Goal: Task Accomplishment & Management: Manage account settings

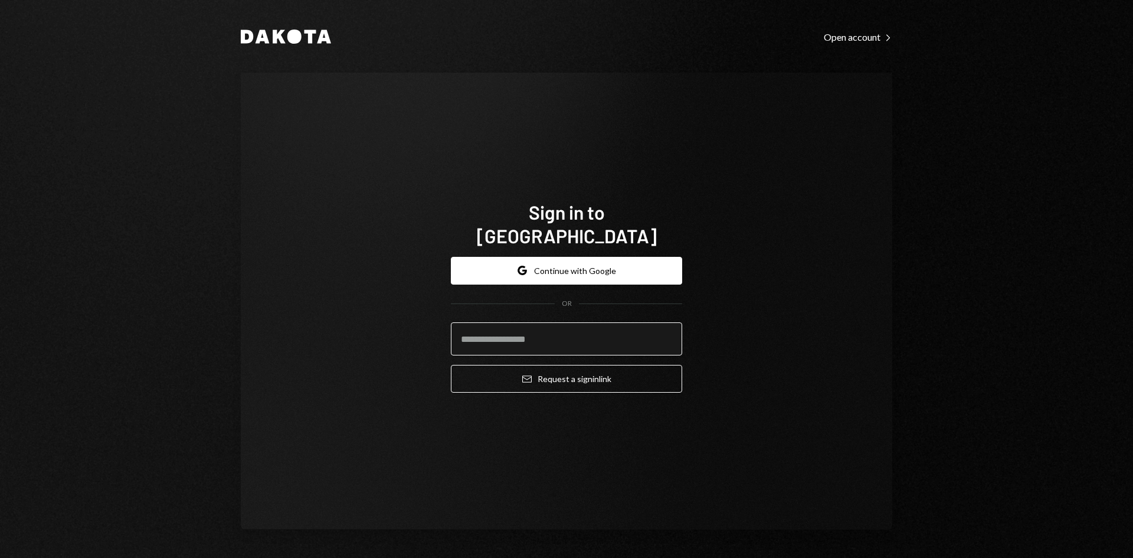
click at [602, 322] on input "email" at bounding box center [566, 338] width 231 height 33
type input "**********"
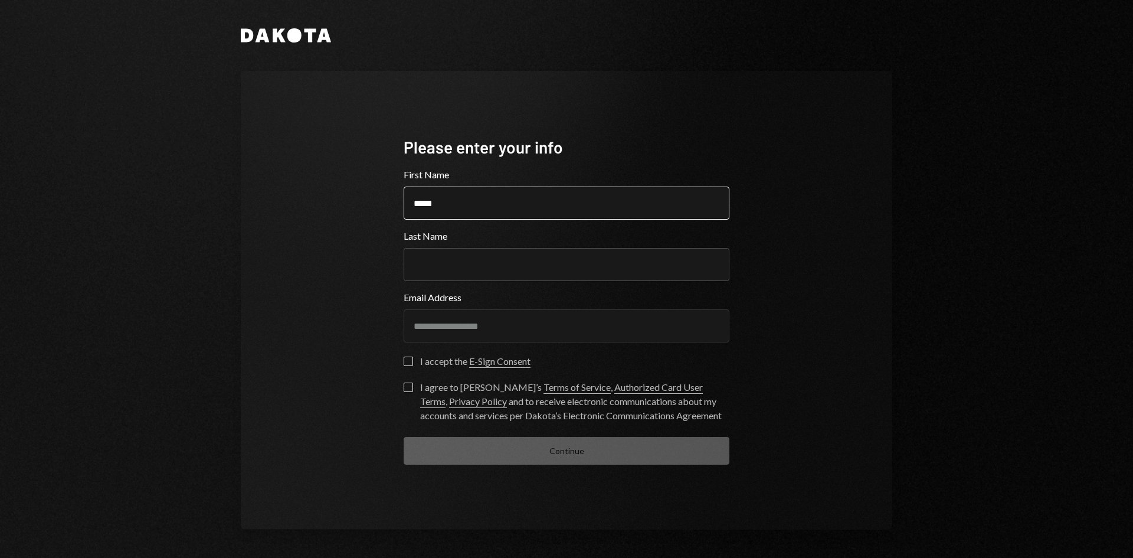
type input "*****"
type input "*******"
click at [419, 358] on label "I accept the E-Sign Consent" at bounding box center [467, 363] width 127 height 12
click at [413, 358] on button "I accept the E-Sign Consent" at bounding box center [408, 361] width 9 height 9
click at [416, 385] on label "I agree to Dakota’s Terms of Service , Authorized Card User Terms , Privacy Pol…" at bounding box center [567, 403] width 326 height 40
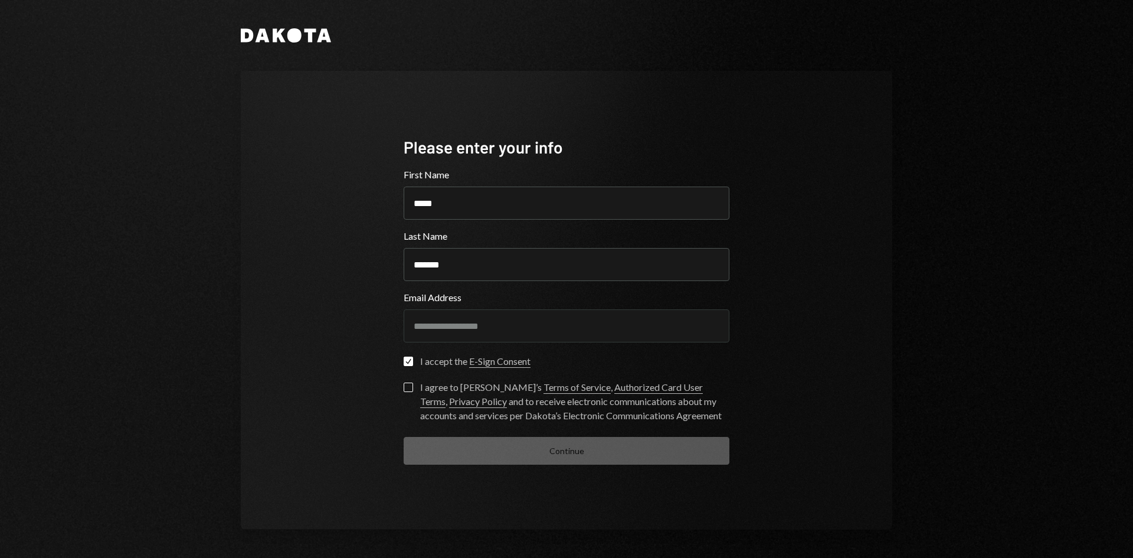
click at [413, 385] on button "I agree to Dakota’s Terms of Service , Authorized Card User Terms , Privacy Pol…" at bounding box center [408, 387] width 9 height 9
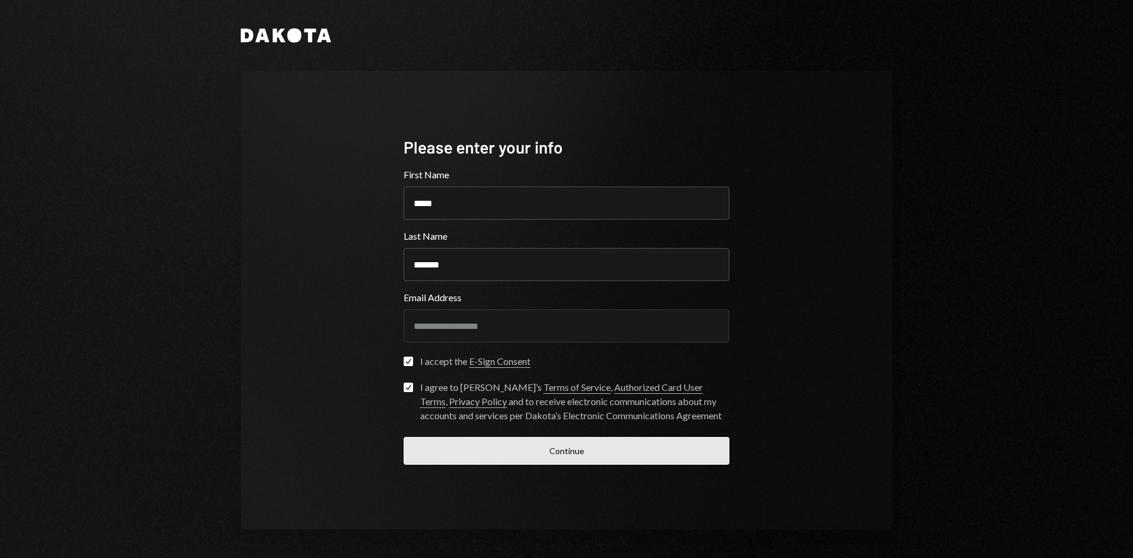
click at [547, 455] on button "Continue" at bounding box center [567, 451] width 326 height 28
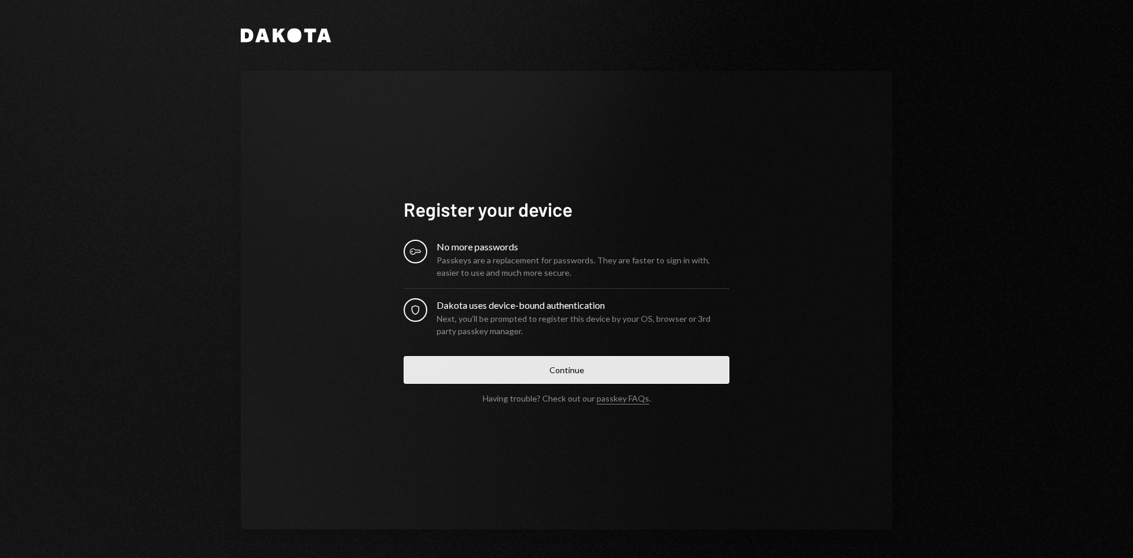
click at [679, 364] on button "Continue" at bounding box center [567, 370] width 326 height 28
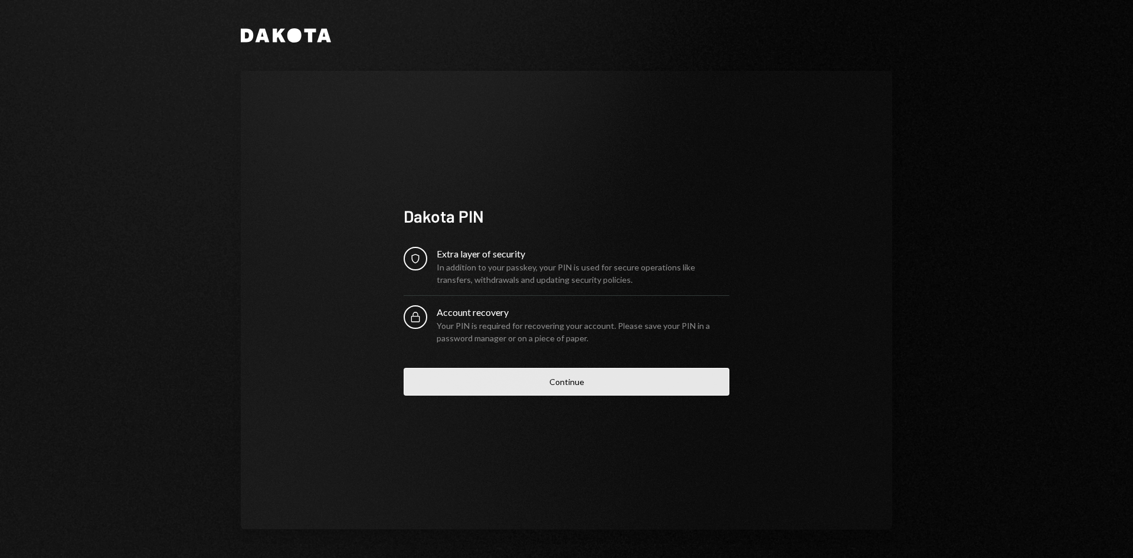
click at [664, 378] on button "Continue" at bounding box center [567, 382] width 326 height 28
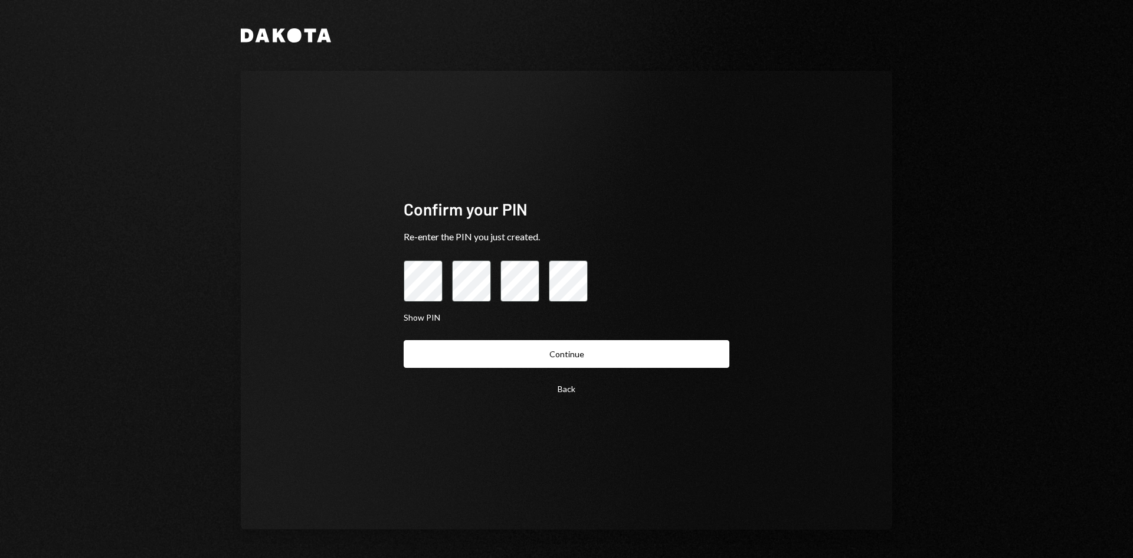
click at [659, 365] on button "Continue" at bounding box center [567, 354] width 326 height 28
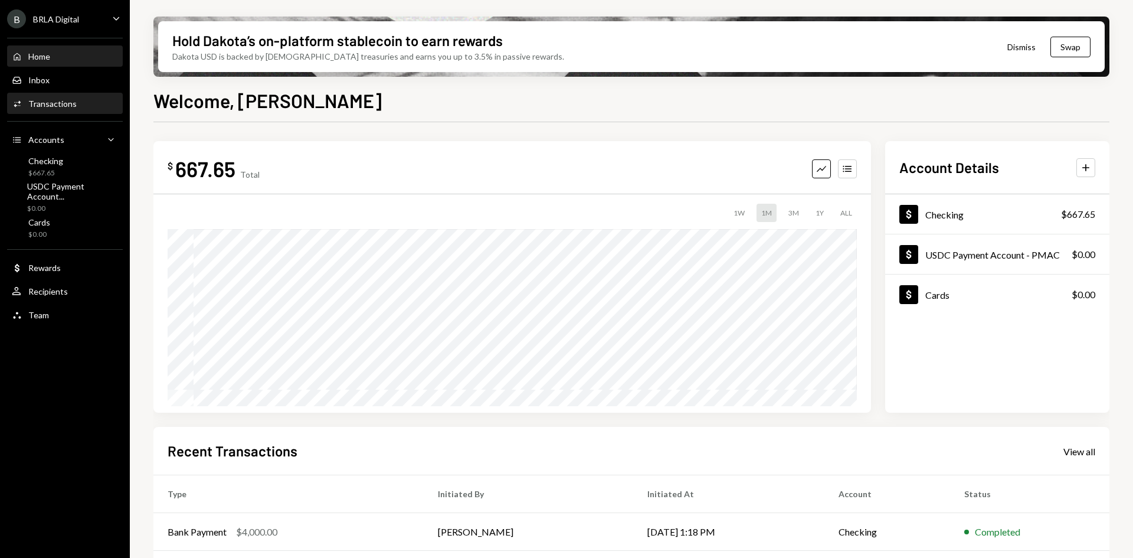
click at [86, 110] on div "Activities Transactions" at bounding box center [65, 104] width 106 height 20
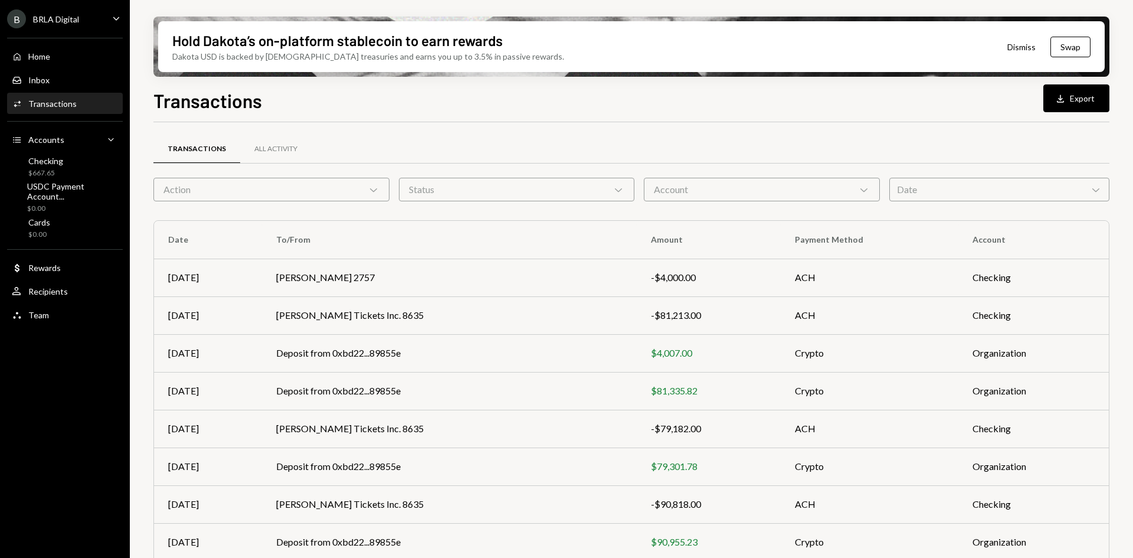
click at [509, 203] on div "Transactions All Activity Action Chevron Down Status Chevron Down Account Chevr…" at bounding box center [631, 413] width 956 height 545
click at [511, 195] on div "Status Chevron Down" at bounding box center [517, 190] width 236 height 24
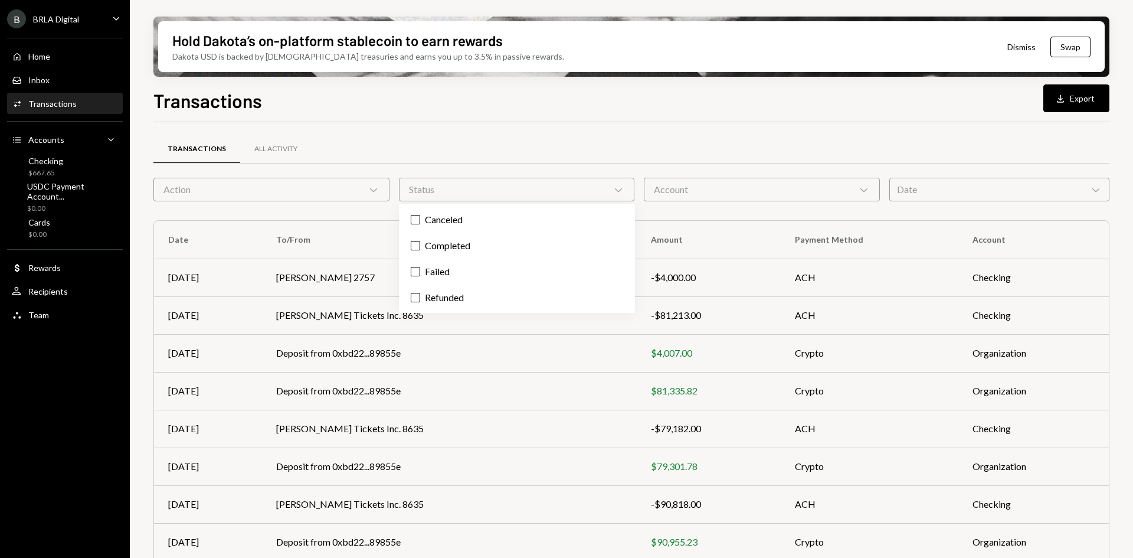
click at [511, 195] on div "Status Chevron Down" at bounding box center [517, 190] width 236 height 24
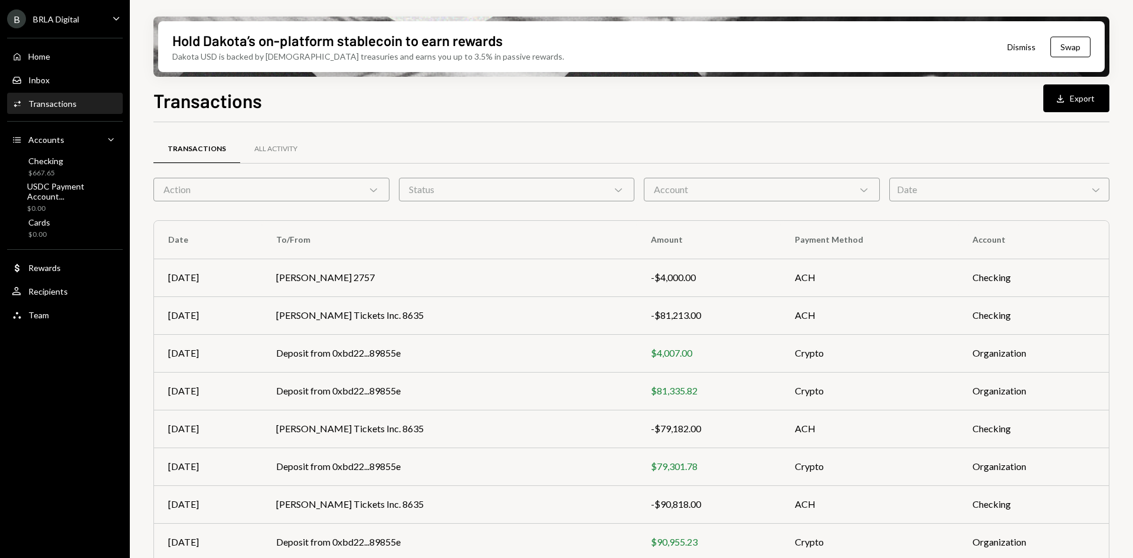
click at [674, 199] on div "Account Chevron Down" at bounding box center [762, 190] width 236 height 24
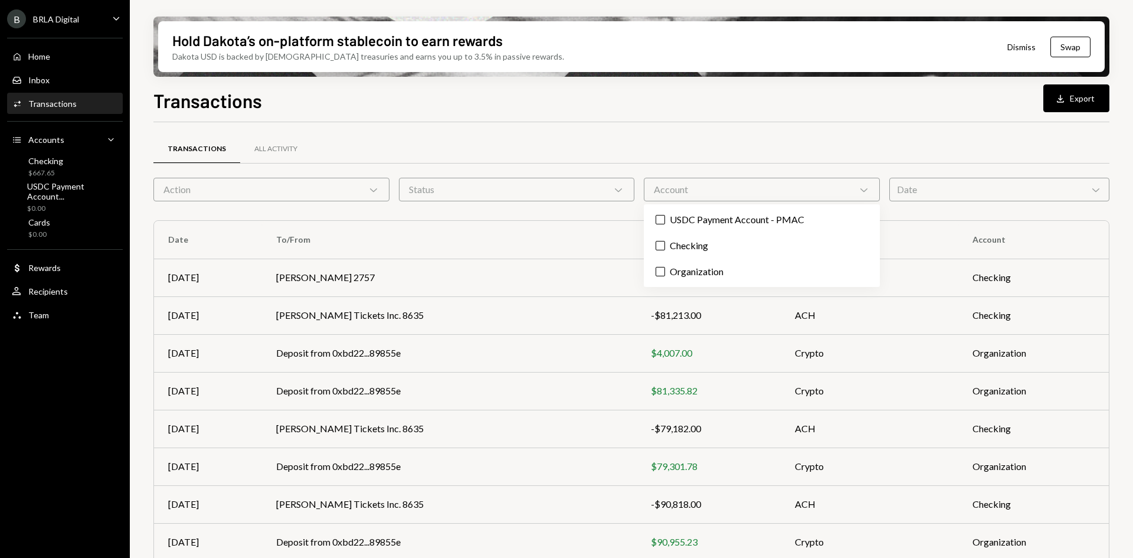
click at [674, 199] on div "Account Chevron Down" at bounding box center [762, 190] width 236 height 24
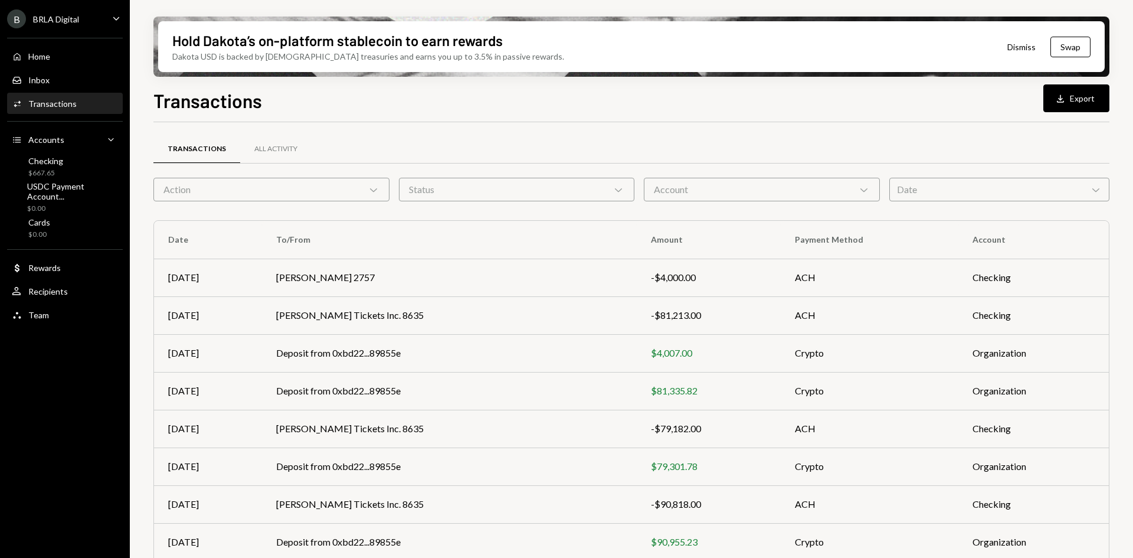
click at [290, 165] on div "Transactions All Activity" at bounding box center [631, 156] width 956 height 44
click at [298, 155] on div "All Activity" at bounding box center [275, 149] width 71 height 28
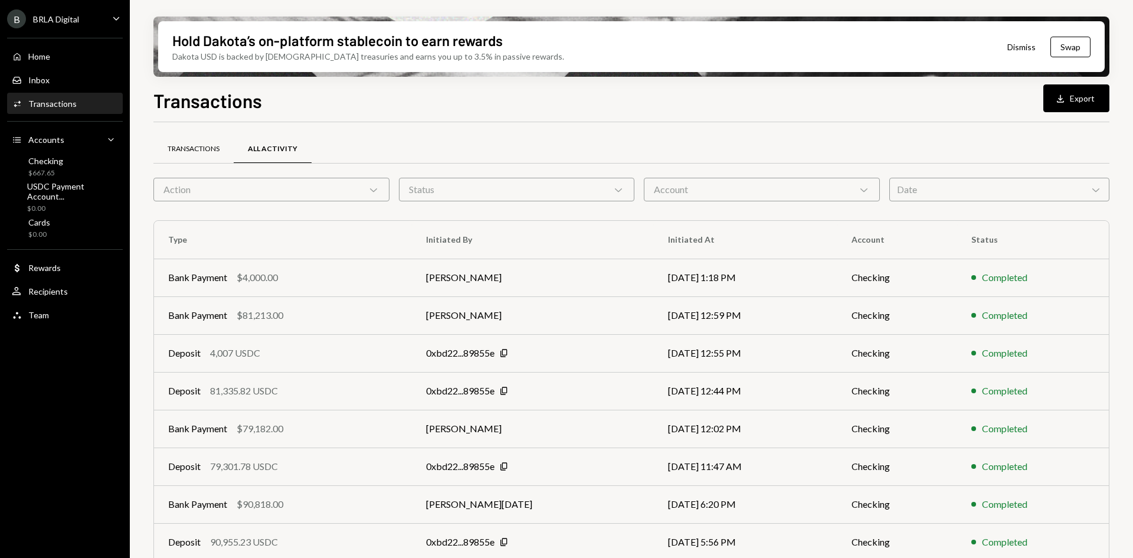
click at [214, 143] on div "Transactions" at bounding box center [193, 149] width 80 height 28
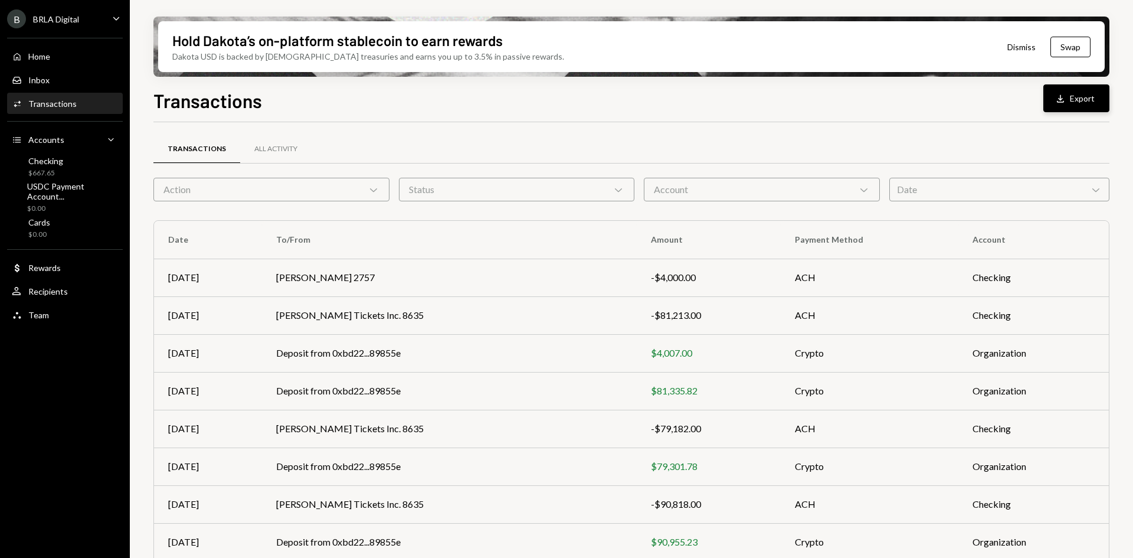
click at [1050, 111] on button "Download Export" at bounding box center [1077, 98] width 66 height 28
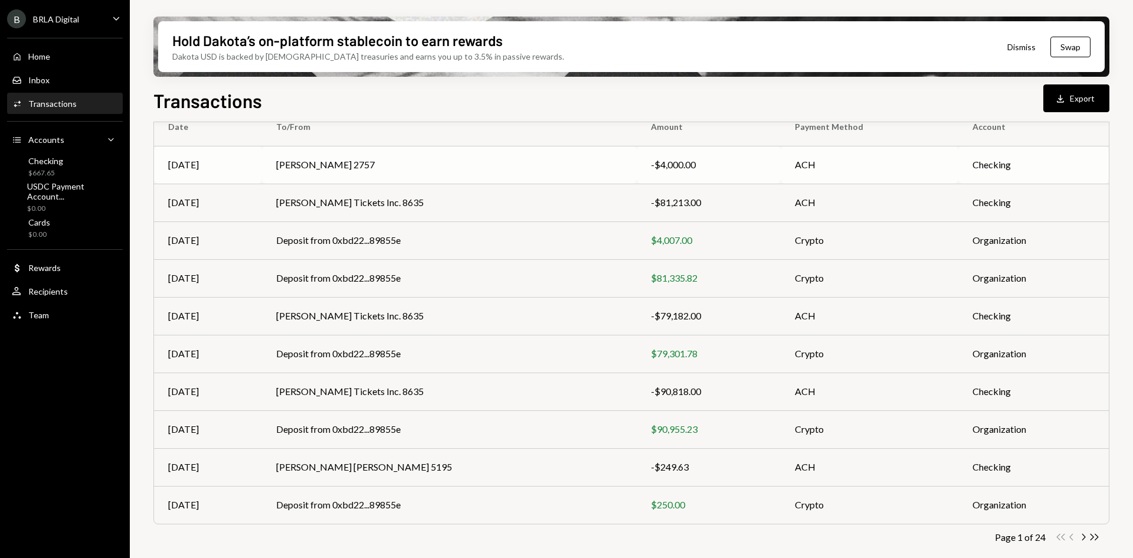
scroll to position [115, 0]
click at [1082, 535] on icon "Chevron Right" at bounding box center [1083, 535] width 11 height 11
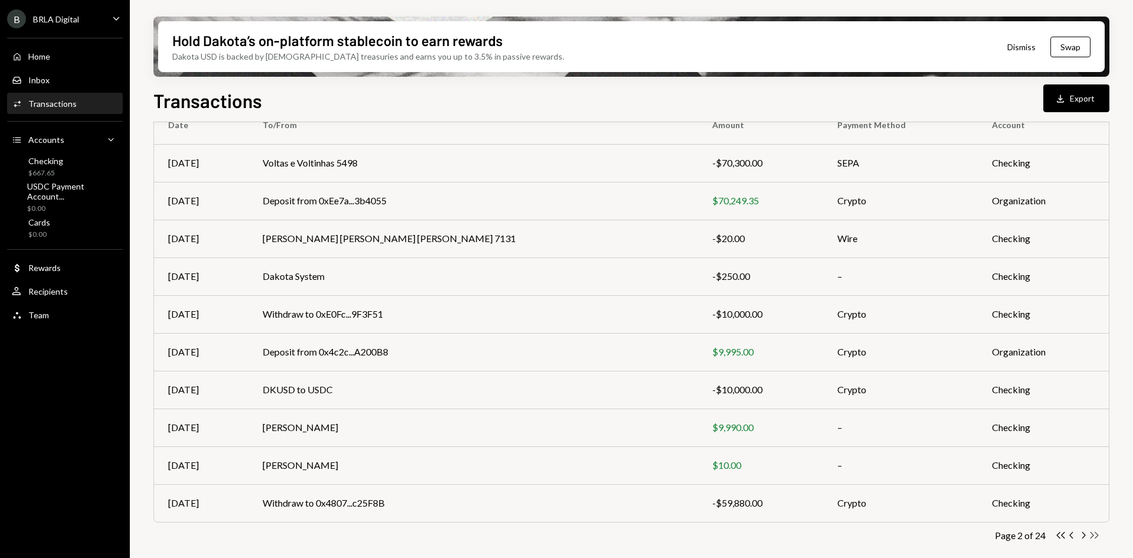
click at [1093, 538] on icon "Double Arrow Right" at bounding box center [1094, 535] width 11 height 11
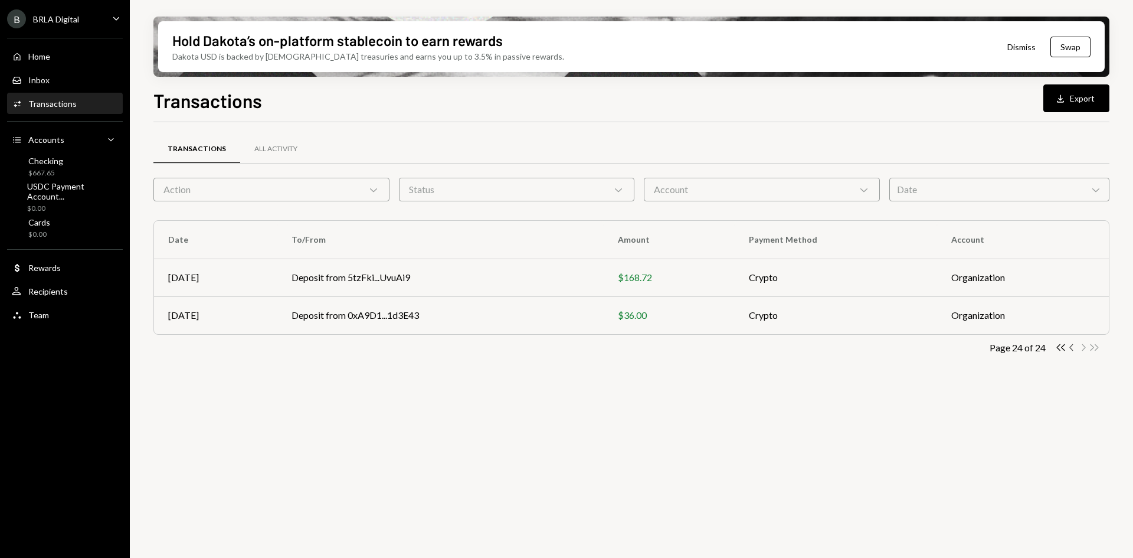
click at [1067, 349] on icon "Chevron Left" at bounding box center [1072, 347] width 11 height 11
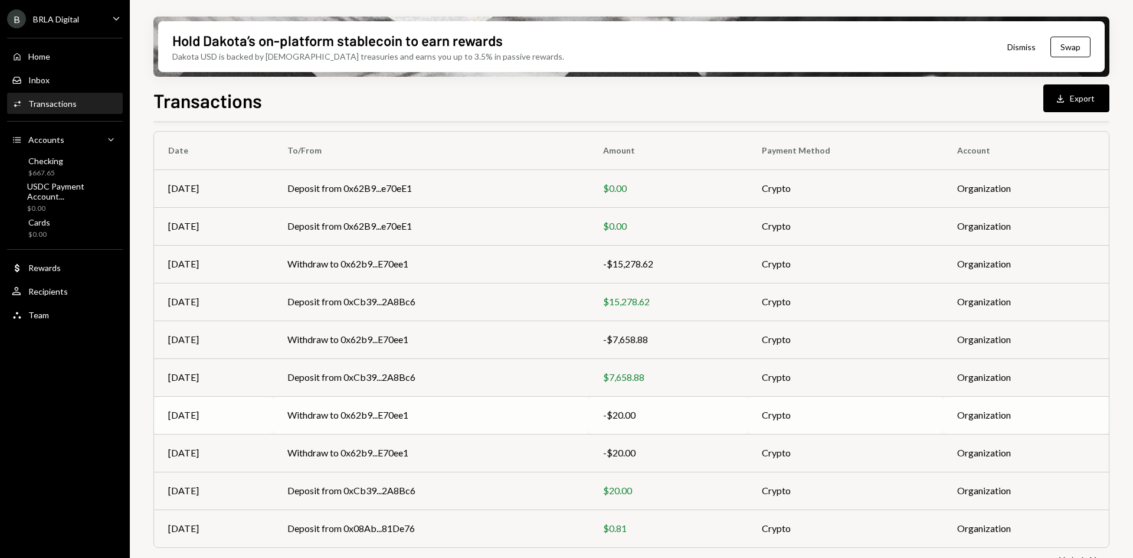
scroll to position [115, 0]
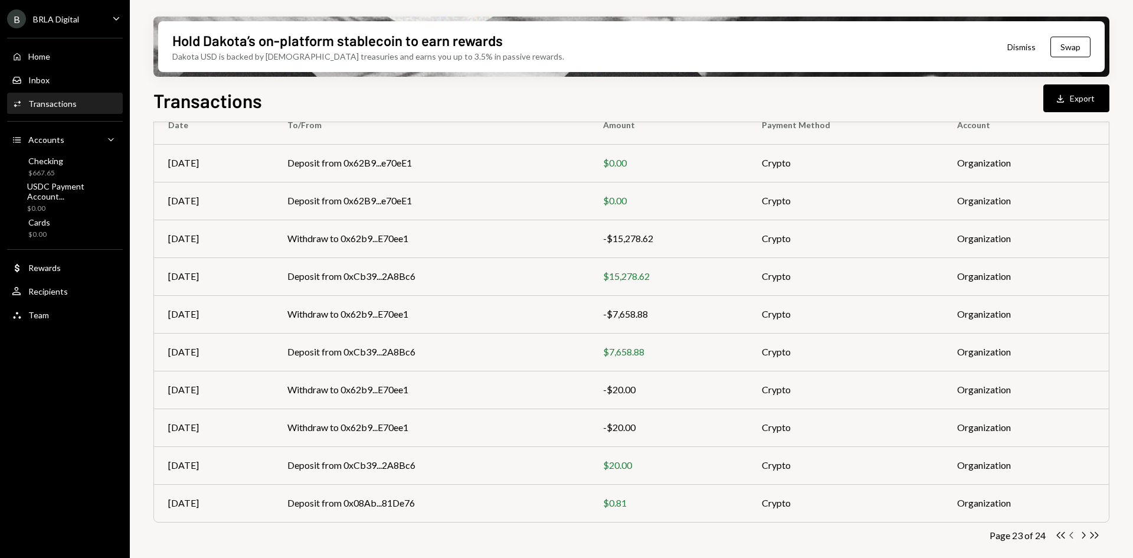
click at [1073, 535] on icon "Chevron Left" at bounding box center [1072, 535] width 11 height 11
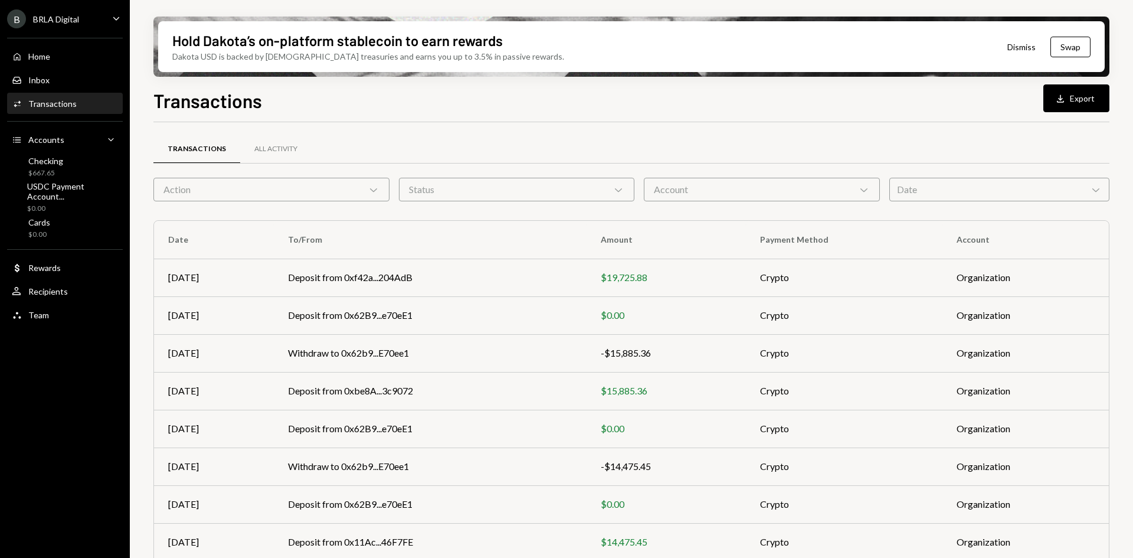
click at [311, 189] on div "Action Chevron Down" at bounding box center [271, 190] width 236 height 24
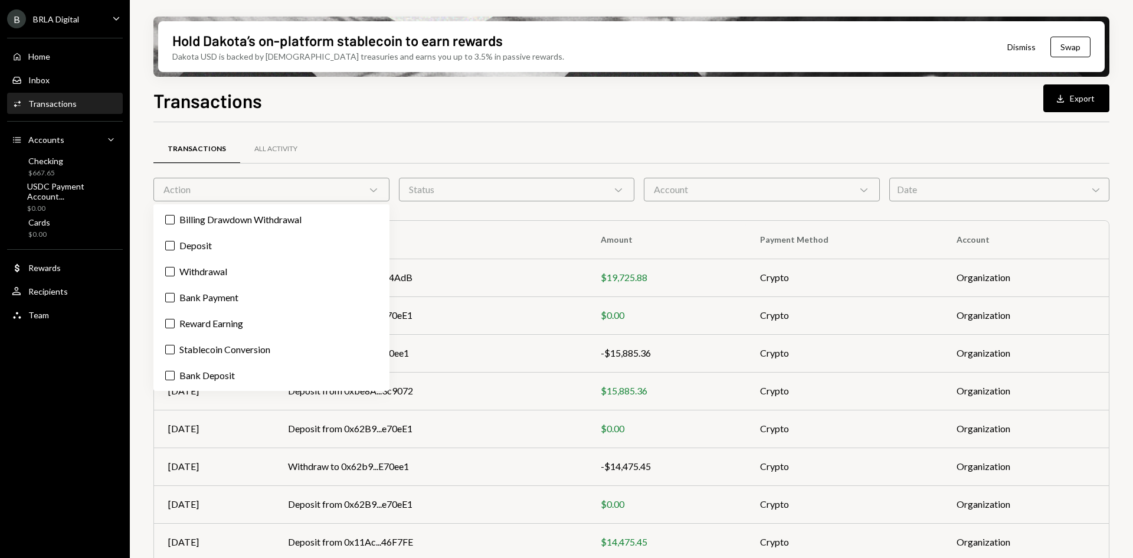
click at [311, 189] on div "Action Chevron Down" at bounding box center [271, 190] width 236 height 24
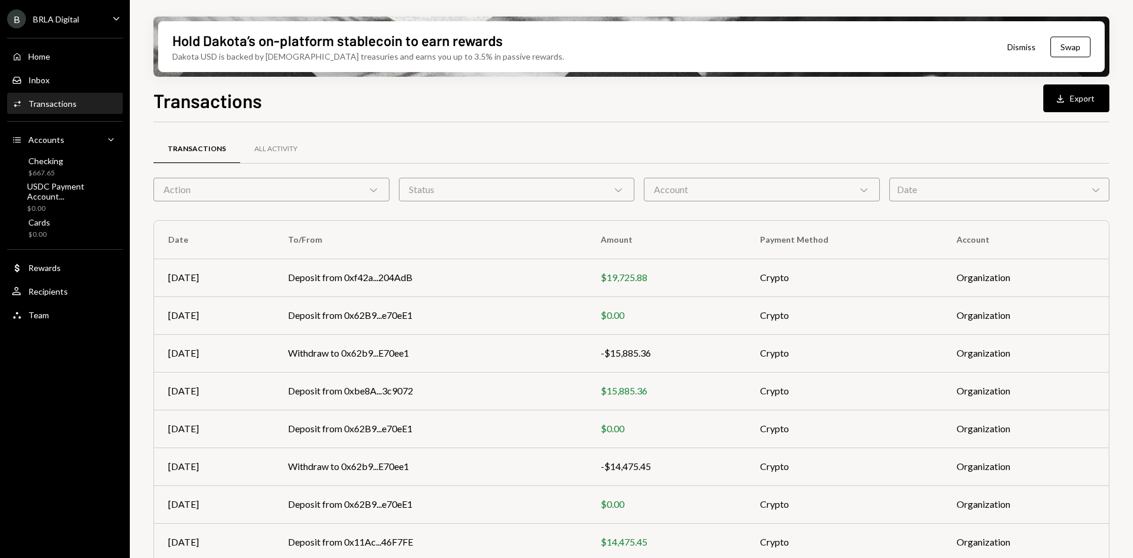
click at [340, 198] on div "Action Chevron Down" at bounding box center [271, 190] width 236 height 24
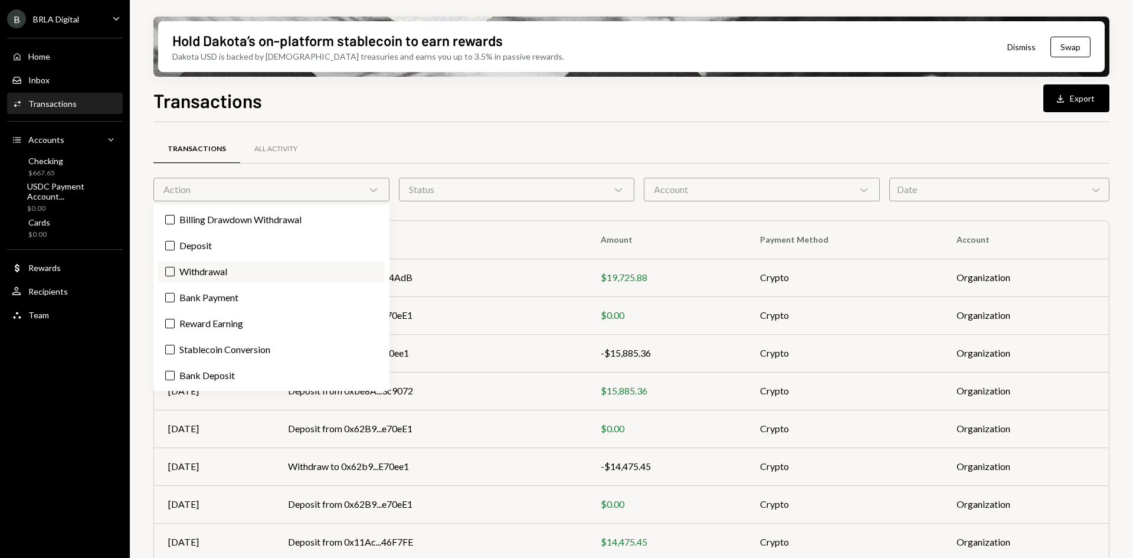
click at [168, 270] on button "Withdrawal" at bounding box center [169, 271] width 9 height 9
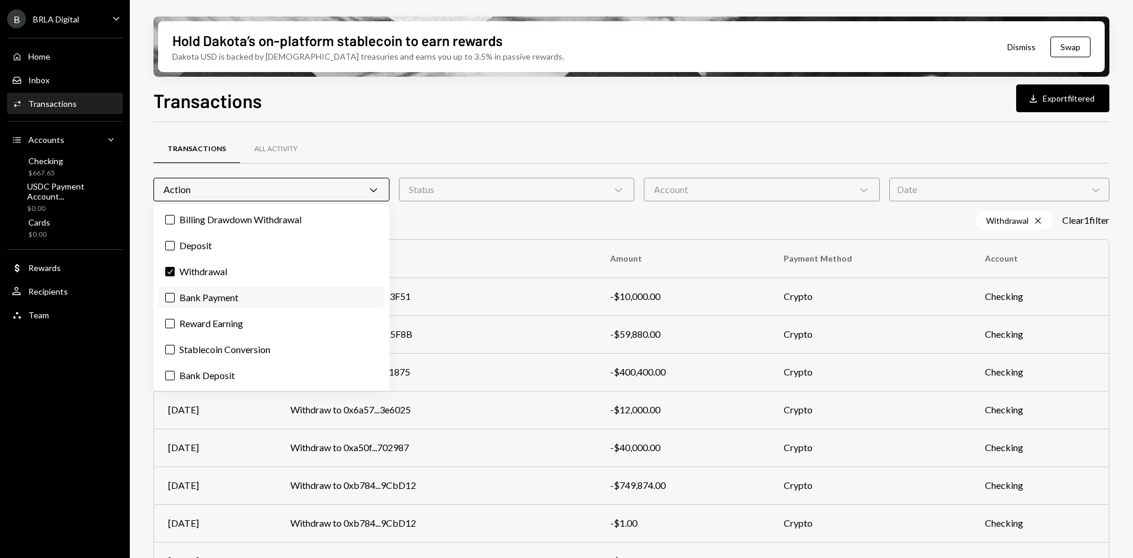
click at [169, 297] on button "Bank Payment" at bounding box center [169, 297] width 9 height 9
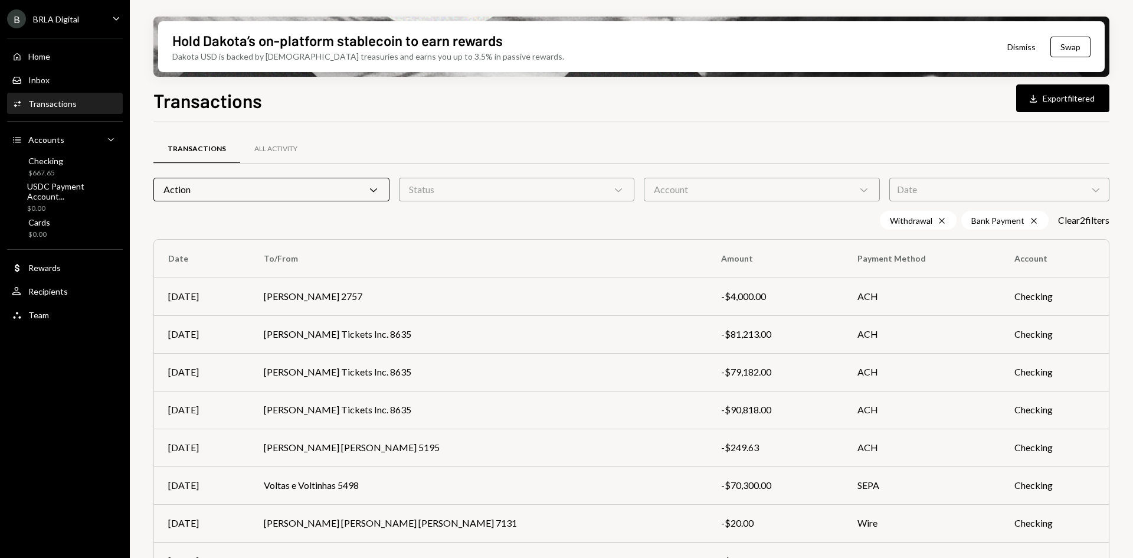
click at [120, 375] on div "B BRLA Digital Caret Down Home Home Inbox Inbox Activities Transactions Account…" at bounding box center [65, 279] width 130 height 558
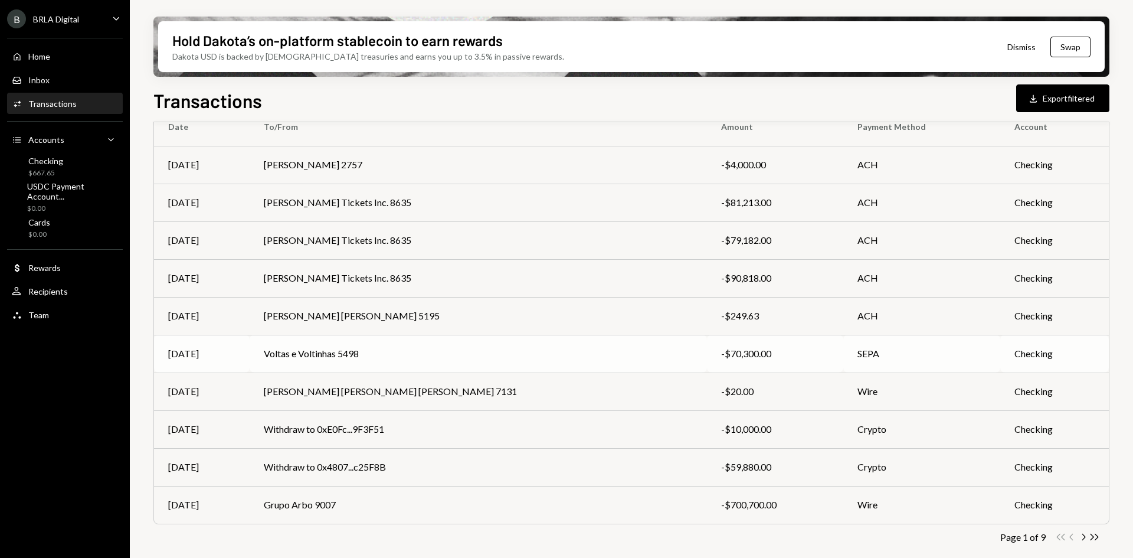
scroll to position [133, 0]
click at [1081, 533] on icon "Chevron Right" at bounding box center [1083, 535] width 11 height 11
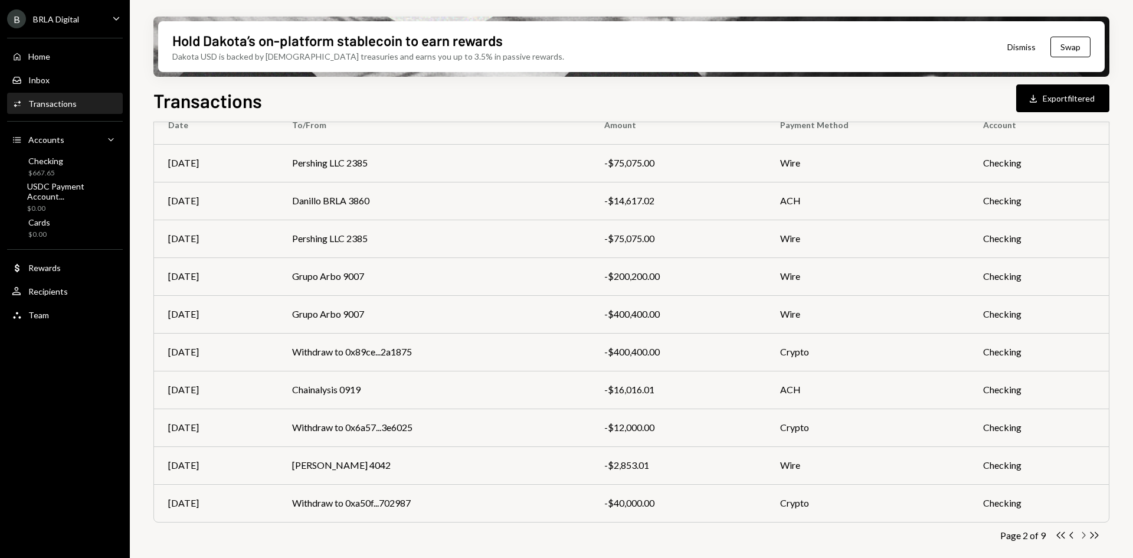
click at [1086, 534] on icon "Chevron Right" at bounding box center [1083, 535] width 11 height 11
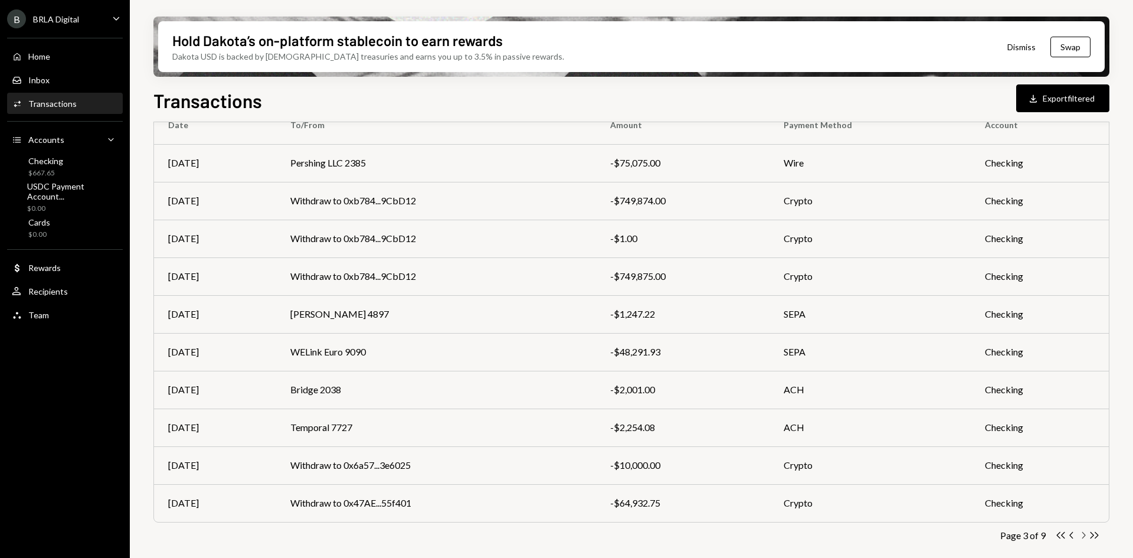
click at [1086, 531] on icon "Chevron Right" at bounding box center [1083, 535] width 11 height 11
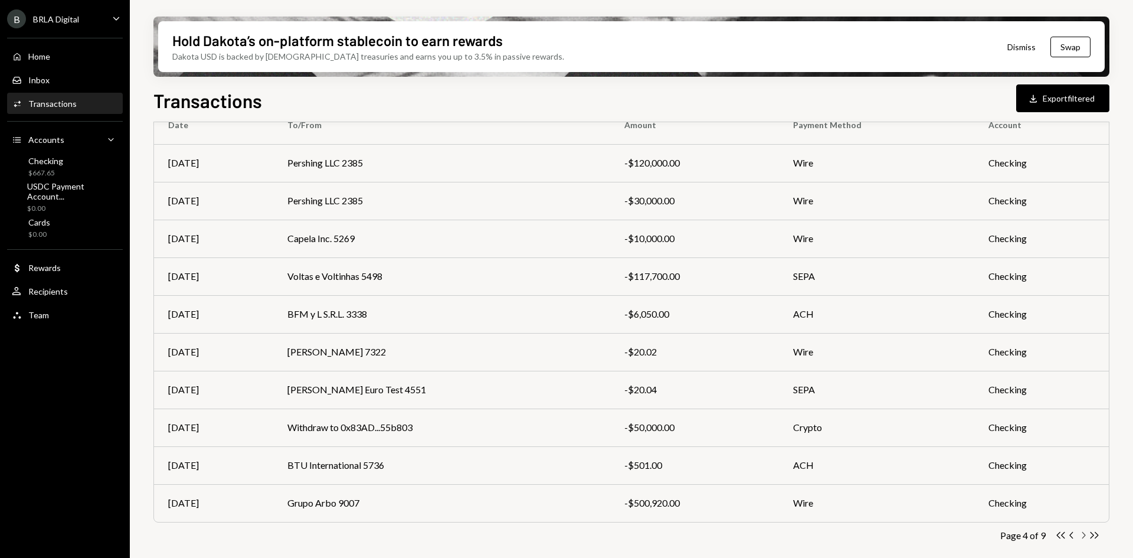
click at [1085, 534] on icon "Chevron Right" at bounding box center [1083, 535] width 11 height 11
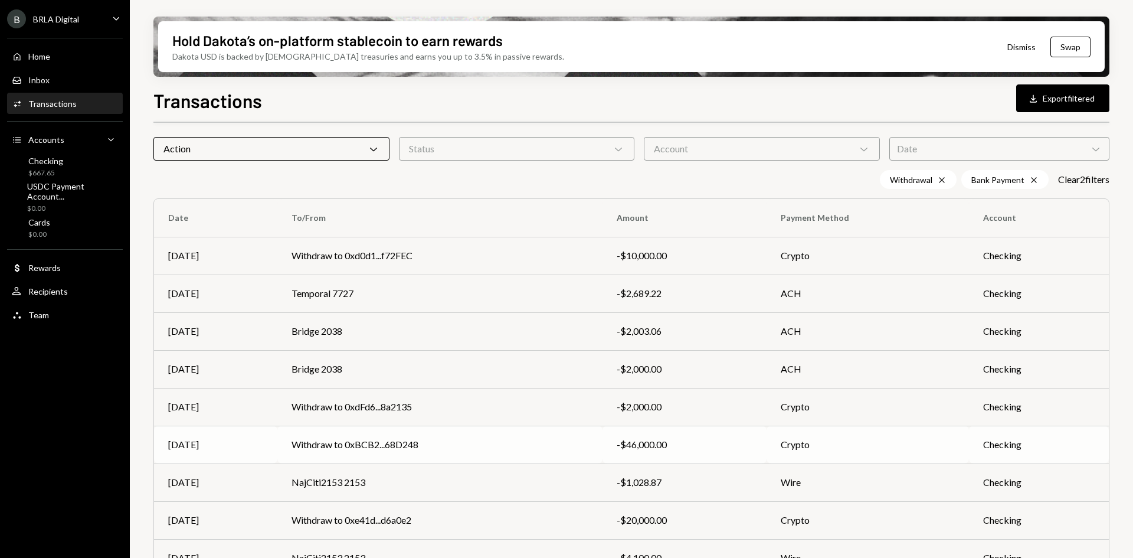
scroll to position [59, 0]
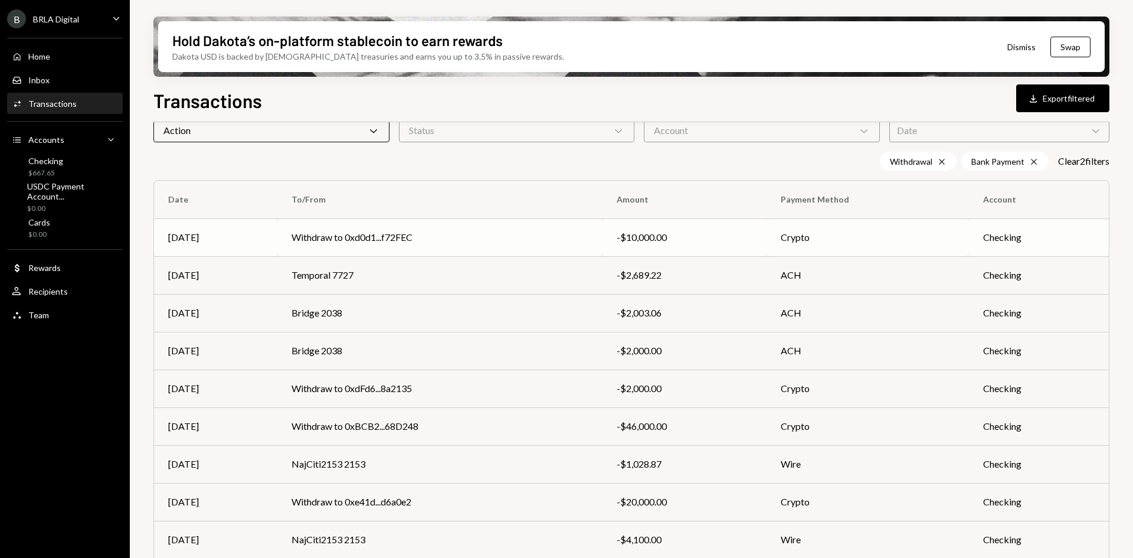
click at [432, 235] on td "Withdraw to 0xd0d1...f72FEC" at bounding box center [439, 237] width 325 height 38
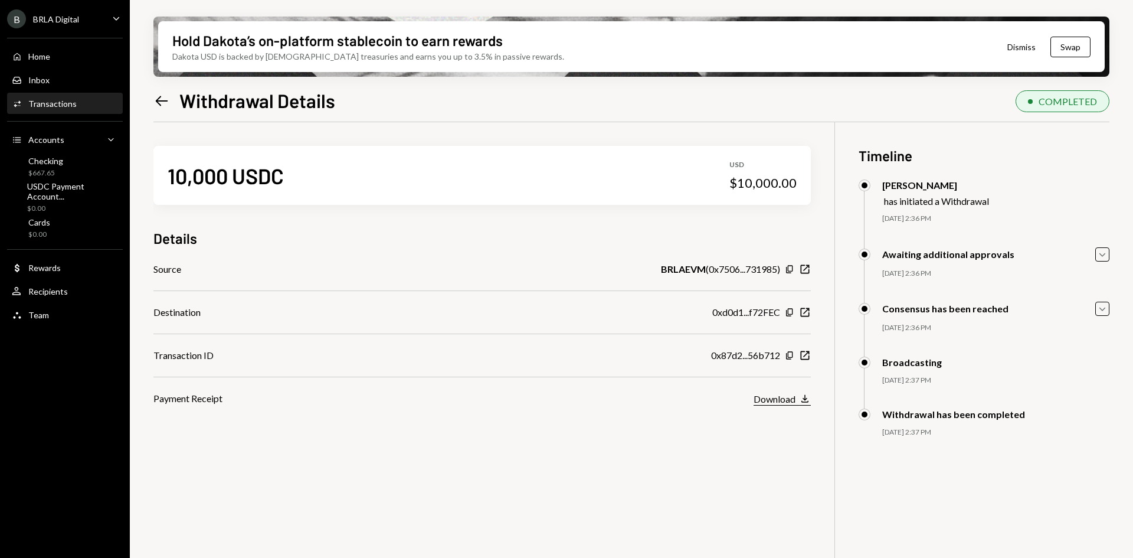
click at [803, 396] on icon "Download" at bounding box center [805, 399] width 12 height 12
click at [154, 98] on icon "Left Arrow" at bounding box center [161, 101] width 17 height 17
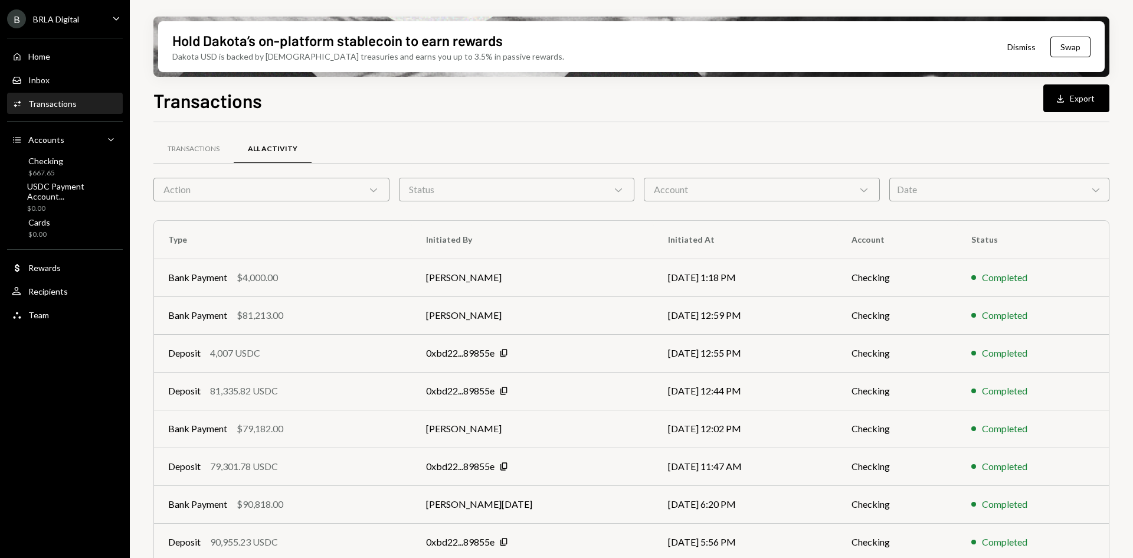
click at [244, 195] on div "Action Chevron Down" at bounding box center [271, 190] width 236 height 24
click at [189, 142] on div "Transactions" at bounding box center [193, 149] width 80 height 28
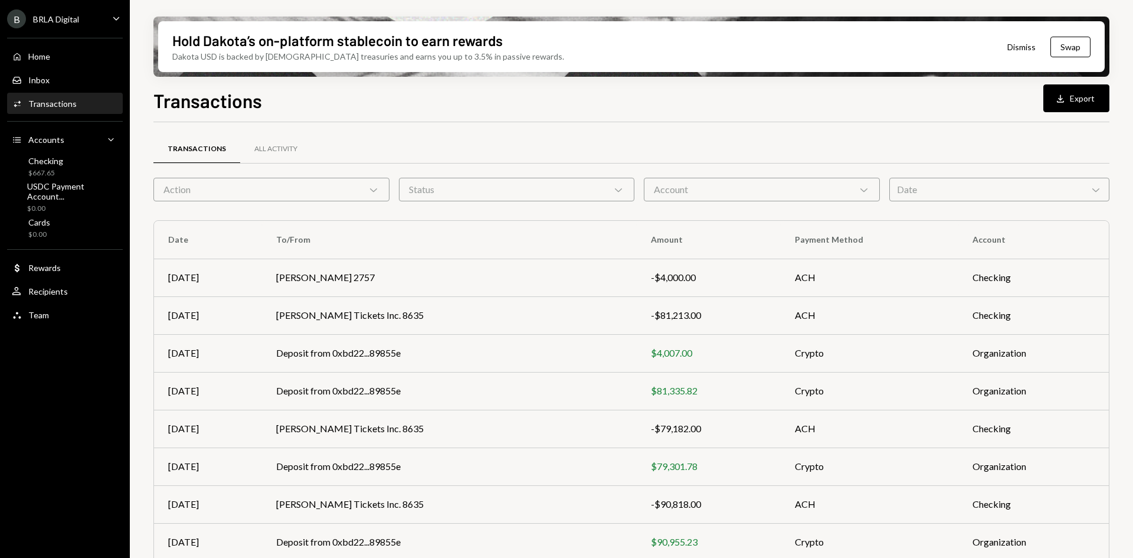
click at [215, 179] on div "Action Chevron Down" at bounding box center [271, 190] width 236 height 24
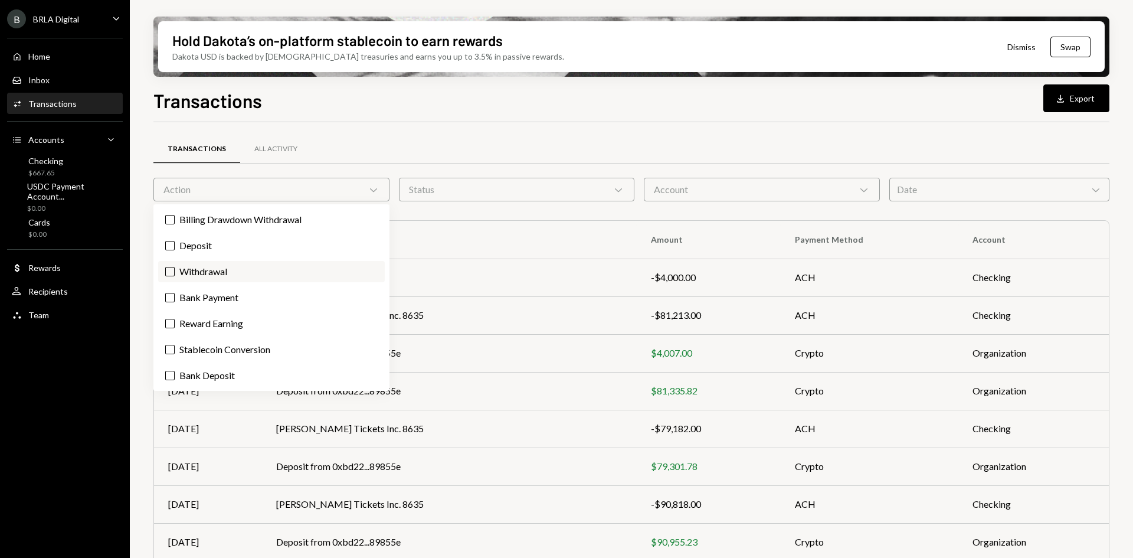
click at [245, 270] on label "Withdrawal" at bounding box center [271, 271] width 227 height 21
click at [175, 270] on button "Withdrawal" at bounding box center [169, 271] width 9 height 9
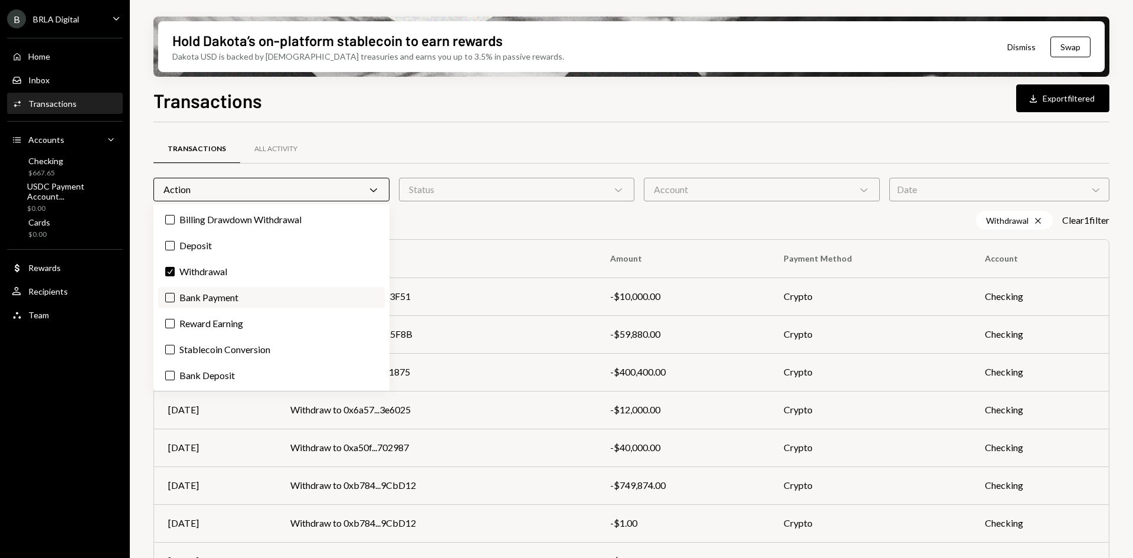
click at [228, 291] on label "Bank Payment" at bounding box center [271, 297] width 227 height 21
click at [175, 293] on button "Bank Payment" at bounding box center [169, 297] width 9 height 9
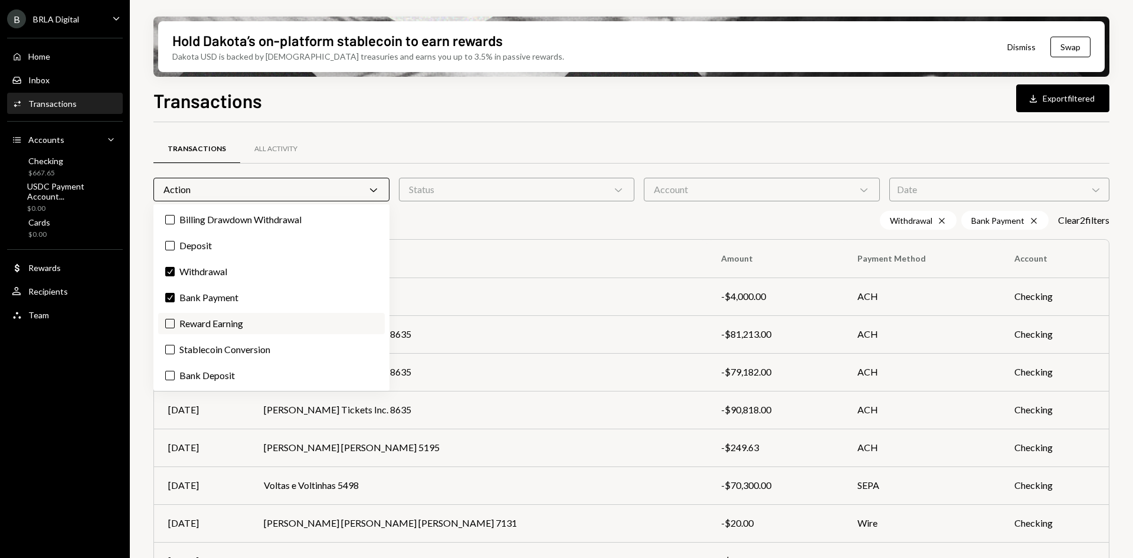
click at [234, 315] on label "Reward Earning" at bounding box center [271, 323] width 227 height 21
click at [175, 319] on button "Reward Earning" at bounding box center [169, 323] width 9 height 9
click at [246, 347] on label "Stablecoin Conversion" at bounding box center [271, 349] width 227 height 21
click at [175, 347] on button "Stablecoin Conversion" at bounding box center [169, 349] width 9 height 9
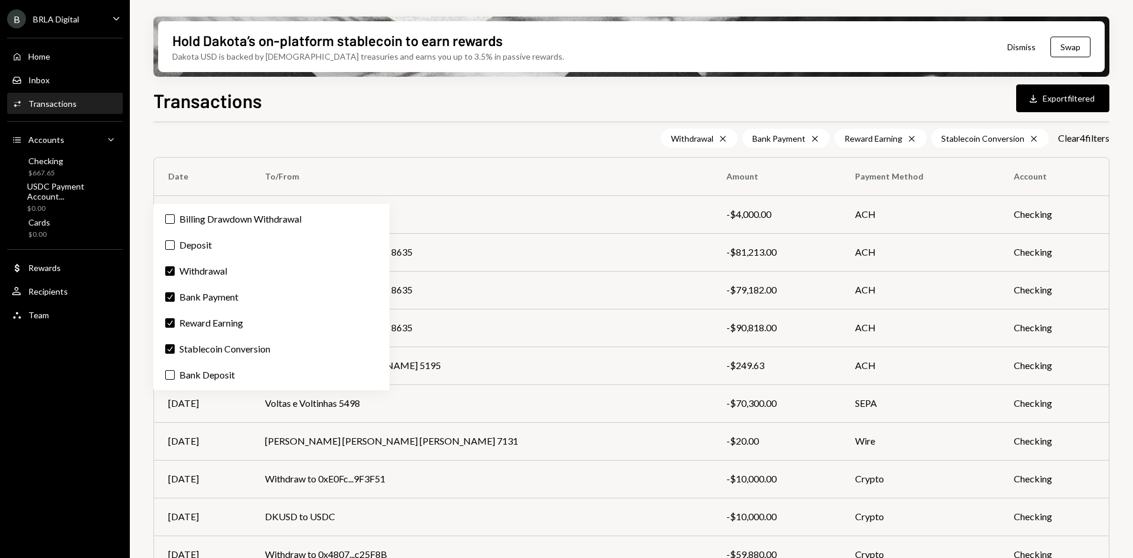
scroll to position [133, 0]
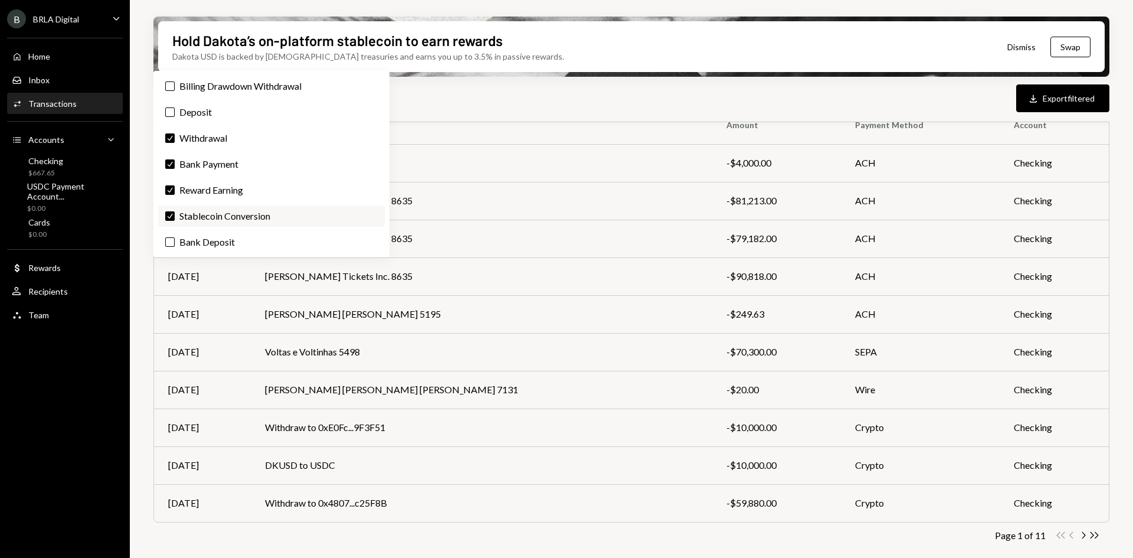
click at [236, 215] on label "Check Stablecoin Conversion" at bounding box center [271, 215] width 227 height 21
click at [175, 215] on button "Check" at bounding box center [169, 215] width 9 height 9
click at [830, 547] on div "Transactions All Activity Action Chevron Down Status Chevron Down Account Chevr…" at bounding box center [631, 290] width 956 height 564
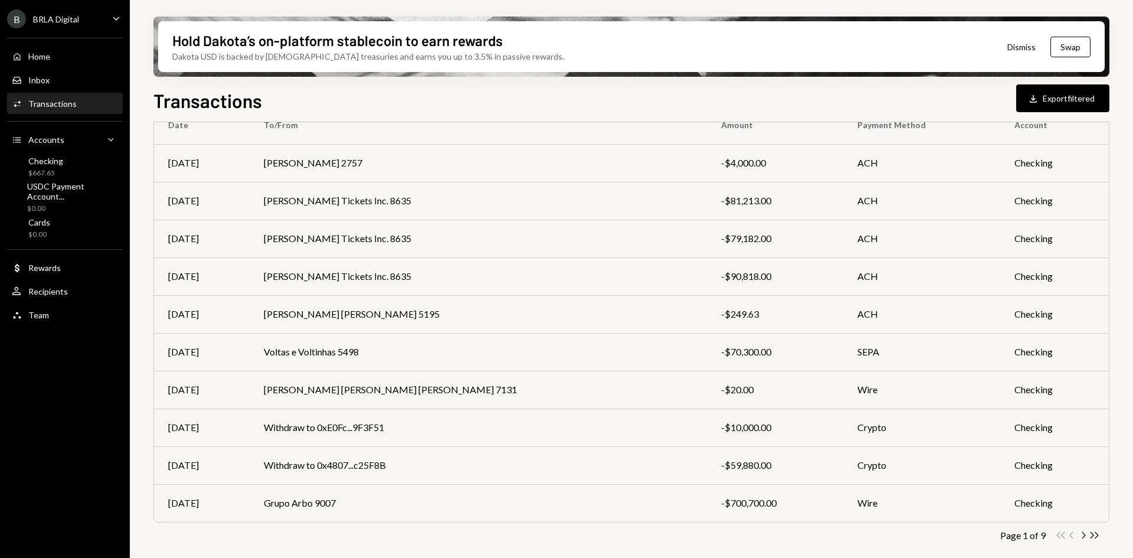
click at [1103, 536] on div "Page 1 of 9 Double Arrow Left Chevron Left Chevron Right Double Arrow Right" at bounding box center [631, 535] width 956 height 11
click at [1098, 536] on icon "button" at bounding box center [1095, 535] width 8 height 6
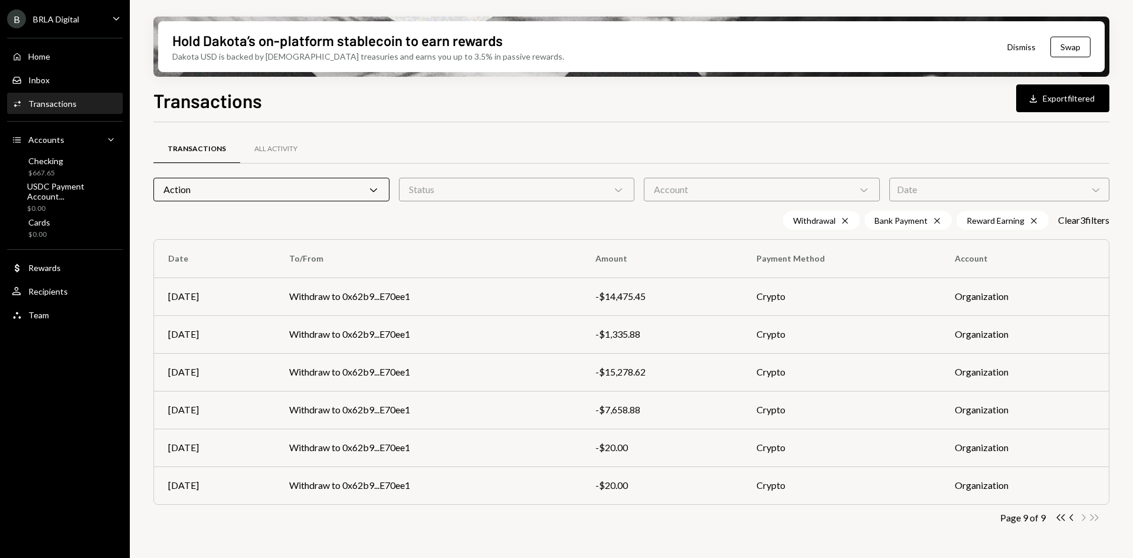
click at [1071, 516] on icon "button" at bounding box center [1072, 517] width 4 height 6
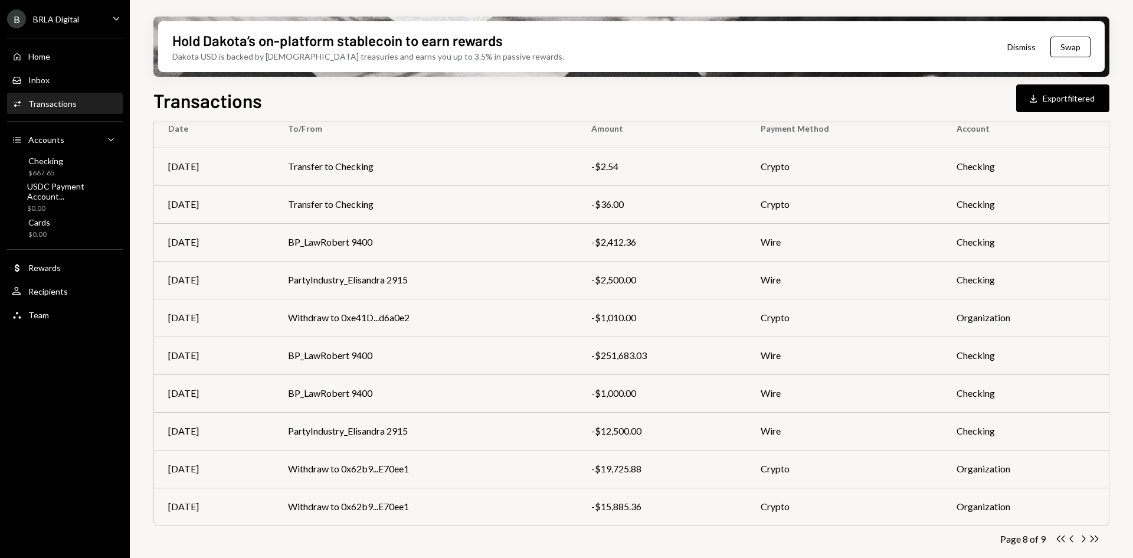
scroll to position [133, 0]
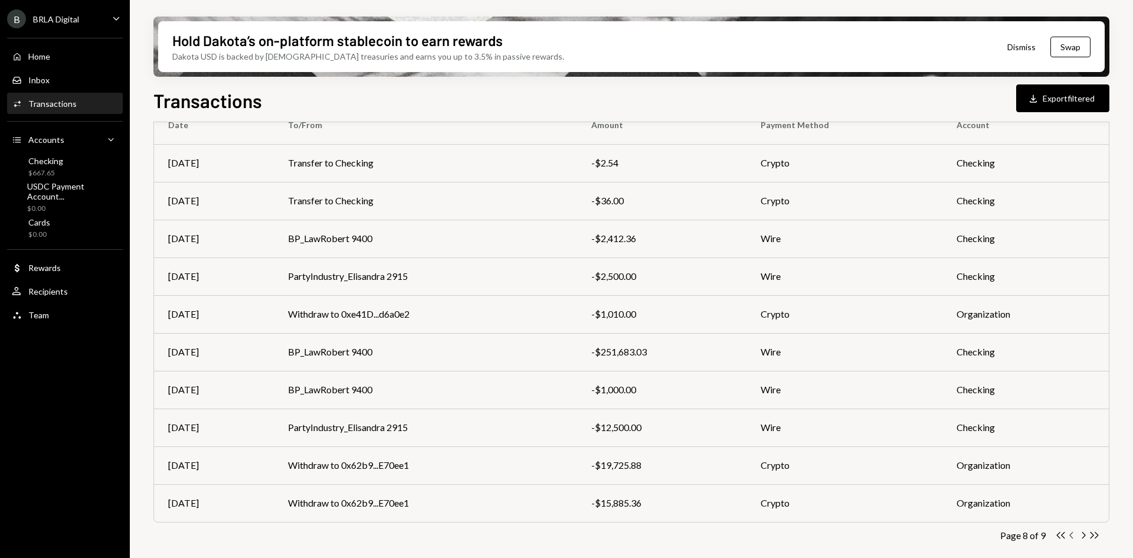
click at [1074, 533] on icon "Chevron Left" at bounding box center [1072, 535] width 11 height 11
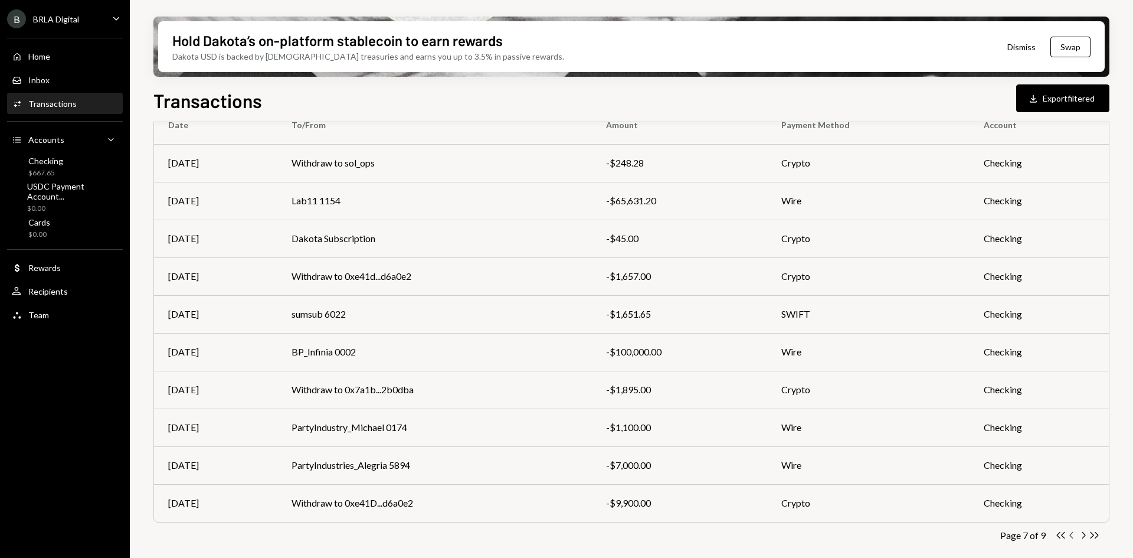
click at [1075, 537] on icon "Chevron Left" at bounding box center [1072, 535] width 11 height 11
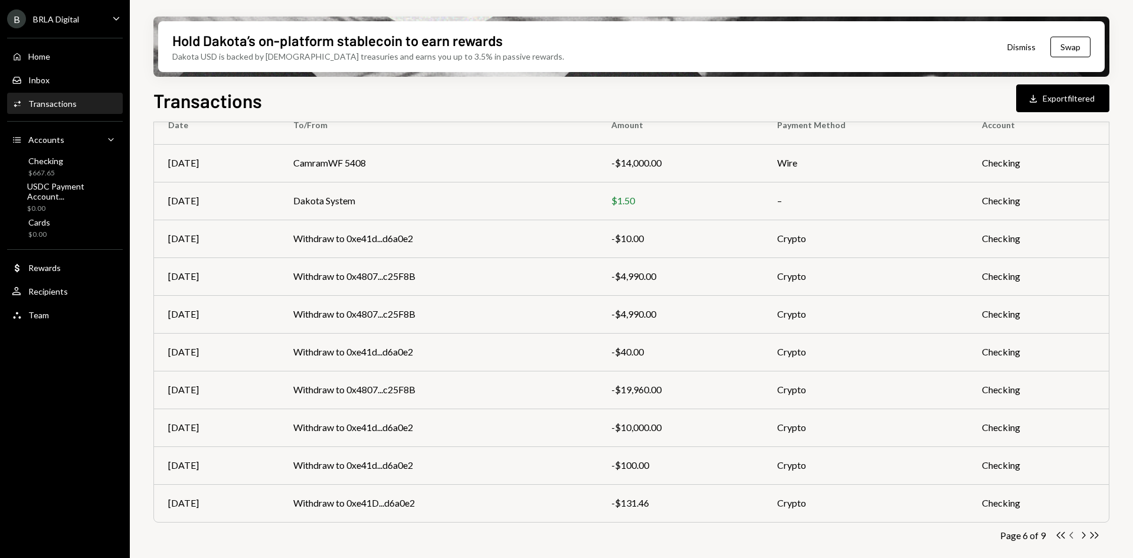
click at [1074, 532] on icon "Chevron Left" at bounding box center [1072, 535] width 11 height 11
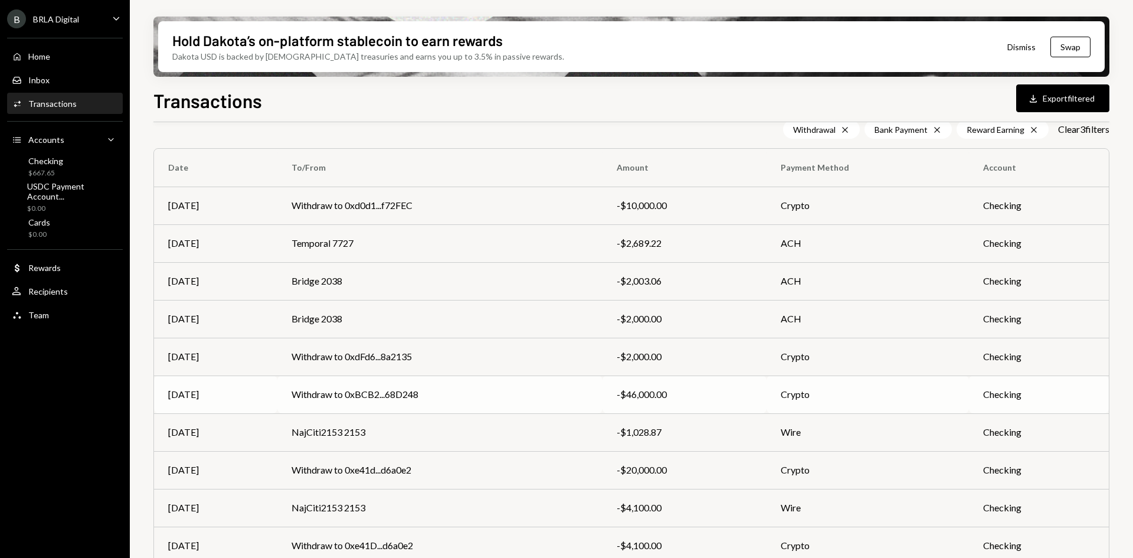
scroll to position [74, 0]
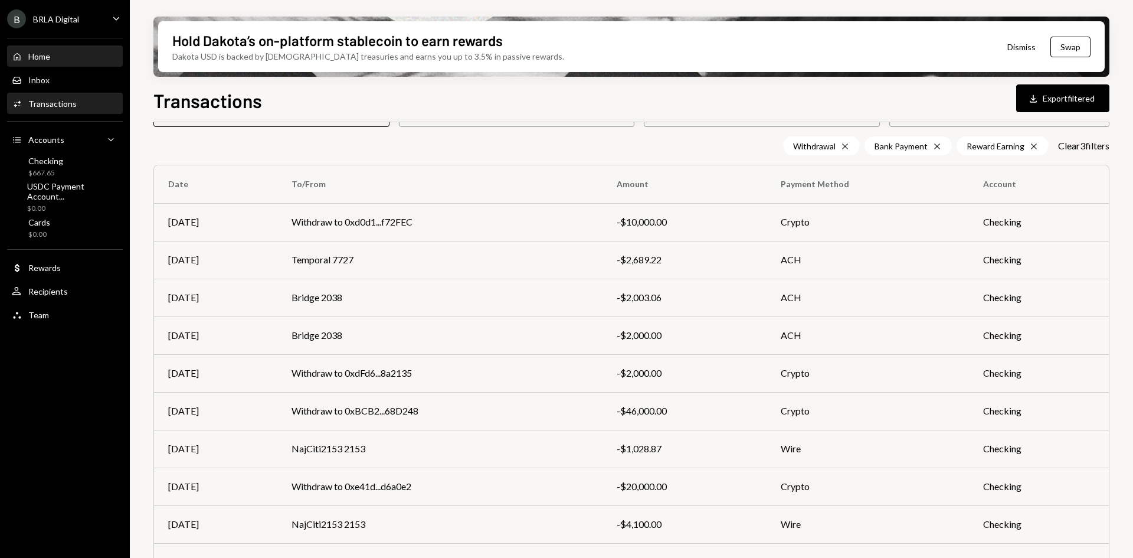
click at [37, 56] on div "Home" at bounding box center [39, 56] width 22 height 10
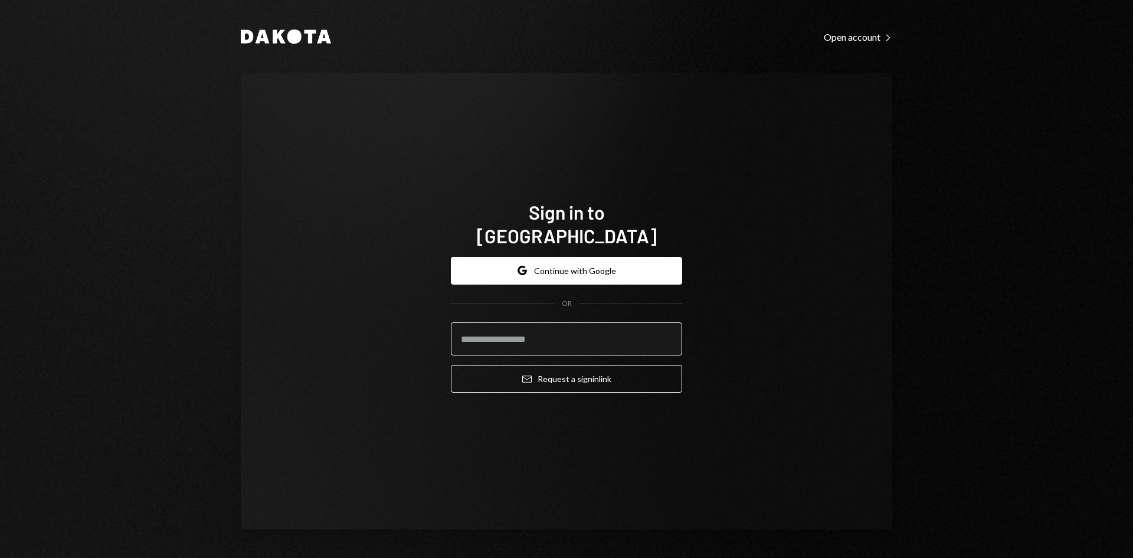
click at [532, 322] on input "email" at bounding box center [566, 338] width 231 height 33
type input "**********"
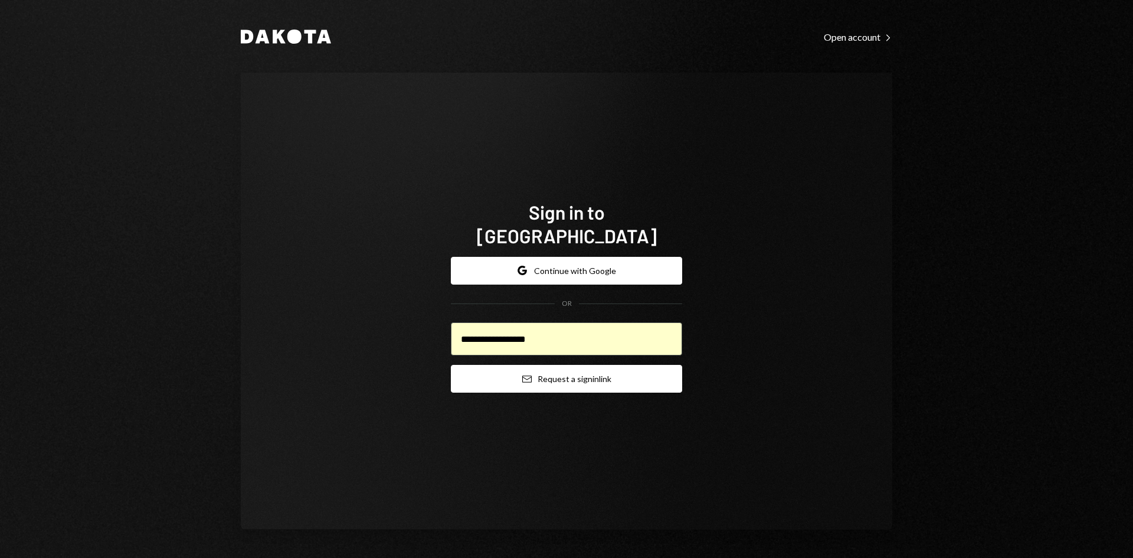
click at [605, 365] on button "Email Request a sign in link" at bounding box center [566, 379] width 231 height 28
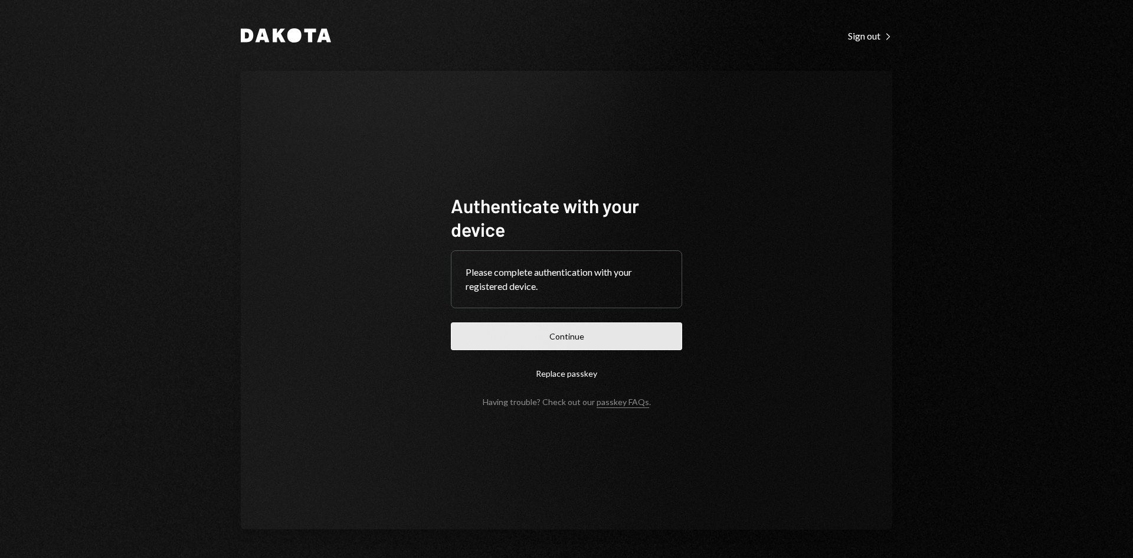
click at [603, 335] on button "Continue" at bounding box center [566, 336] width 231 height 28
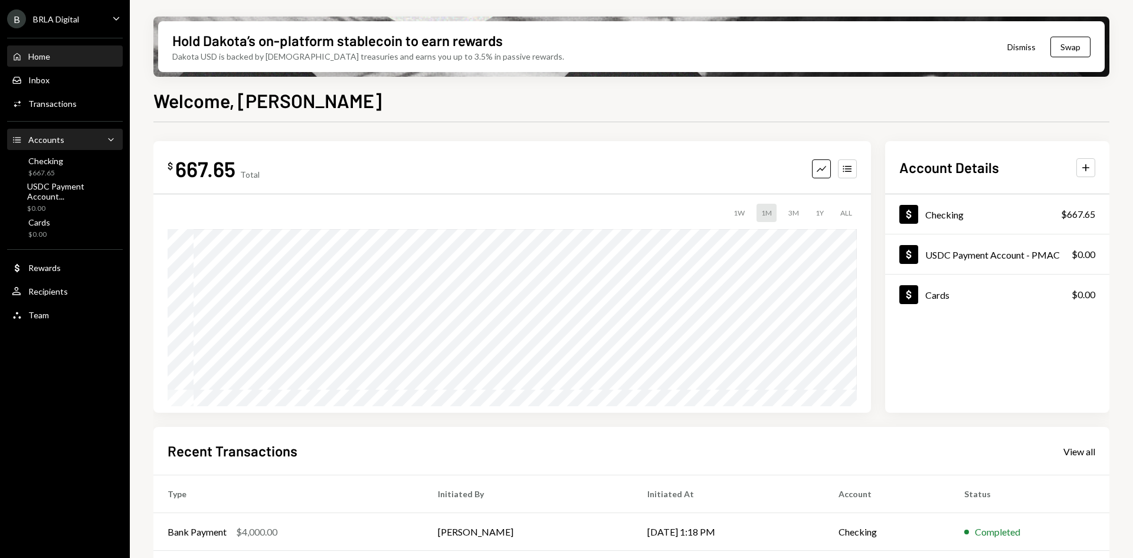
click at [92, 140] on div "Accounts Accounts Caret Down" at bounding box center [65, 139] width 106 height 13
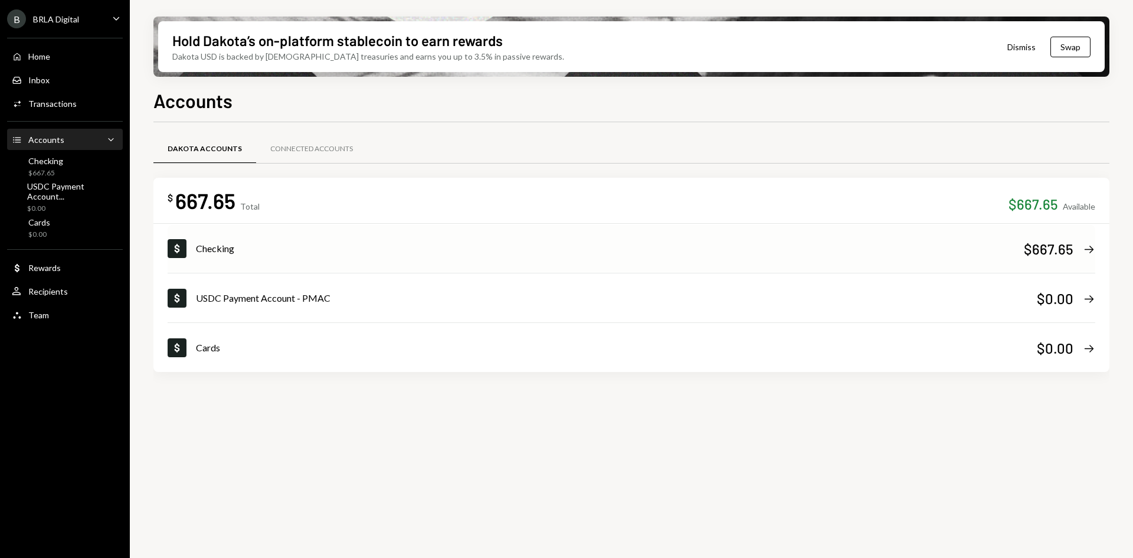
click at [642, 250] on div "Checking" at bounding box center [610, 248] width 828 height 14
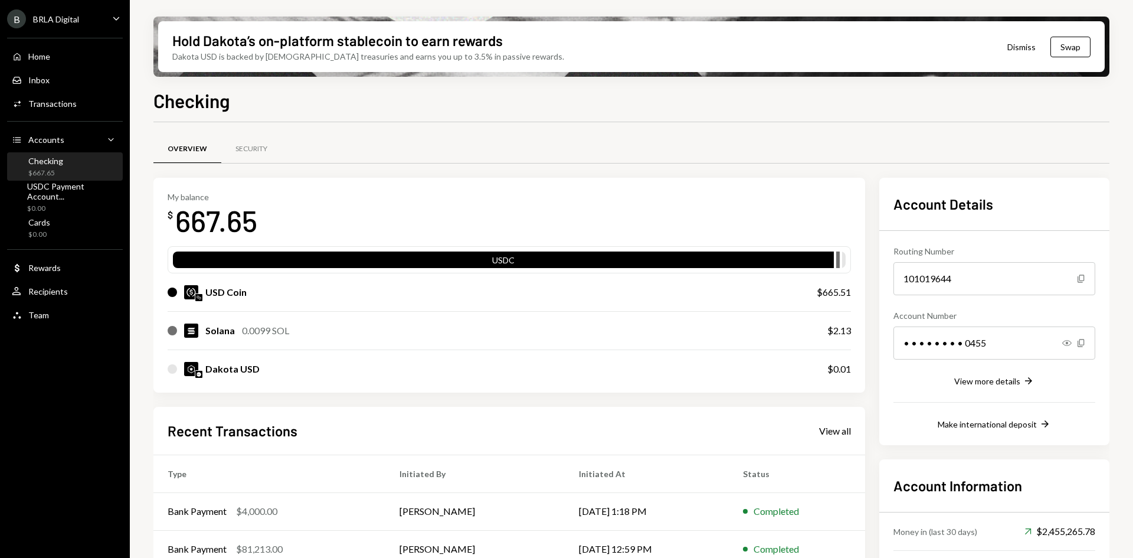
drag, startPoint x: 830, startPoint y: 289, endPoint x: 675, endPoint y: 321, distance: 157.8
click at [829, 290] on div "$665.51" at bounding box center [834, 292] width 34 height 14
click at [170, 332] on div at bounding box center [172, 330] width 9 height 9
drag, startPoint x: 174, startPoint y: 372, endPoint x: 328, endPoint y: 360, distance: 154.0
click at [175, 372] on div at bounding box center [172, 368] width 9 height 9
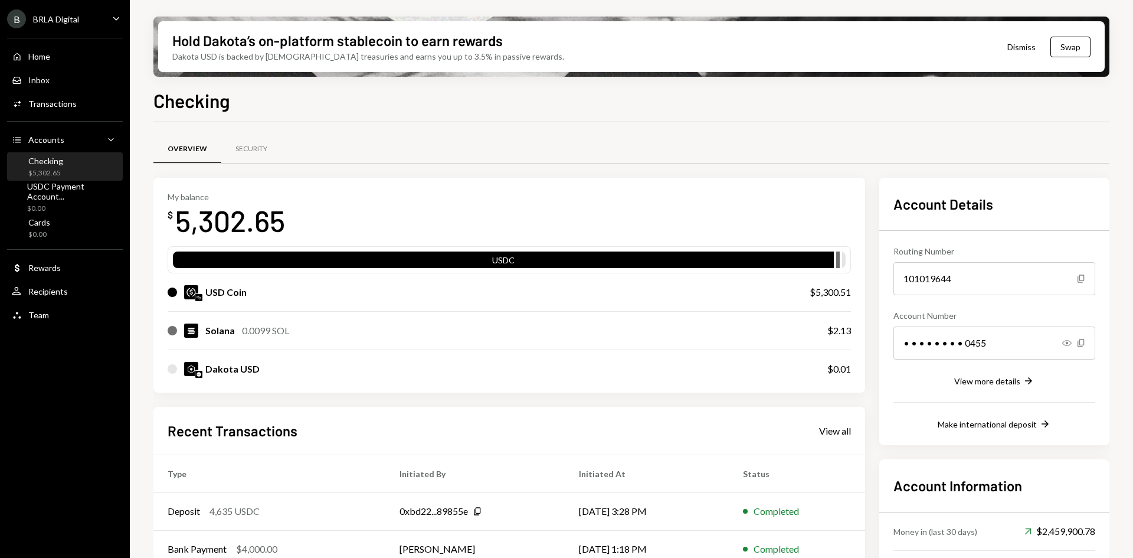
click at [506, 264] on div "USDC" at bounding box center [503, 262] width 661 height 17
click at [508, 254] on div "USDC" at bounding box center [503, 262] width 661 height 17
click at [227, 290] on div "USD Coin" at bounding box center [225, 292] width 41 height 14
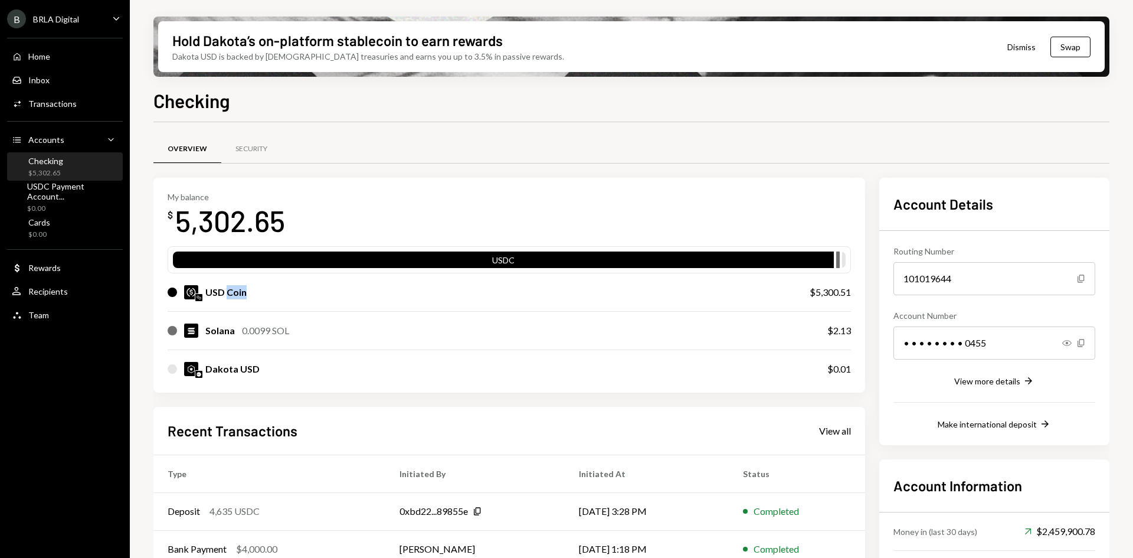
click at [227, 290] on div "USD Coin" at bounding box center [225, 292] width 41 height 14
drag, startPoint x: 205, startPoint y: 287, endPoint x: 285, endPoint y: 283, distance: 79.8
click at [285, 283] on div "USD Coin $5,300.51" at bounding box center [510, 292] width 684 height 38
click at [262, 228] on div "5,302.65" at bounding box center [230, 220] width 110 height 37
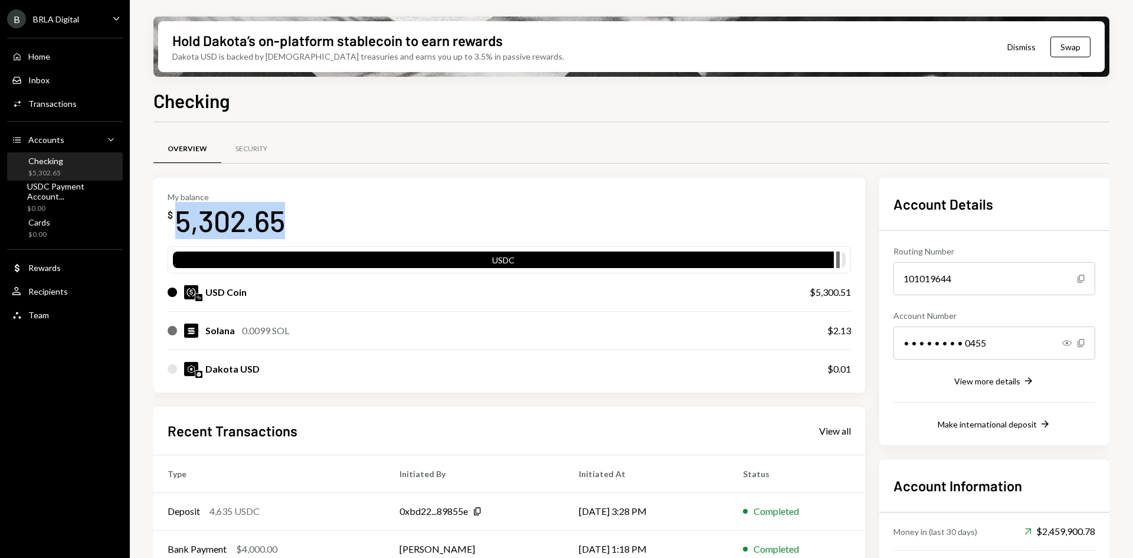
click at [262, 228] on div "5,302.65" at bounding box center [230, 220] width 110 height 37
click at [323, 189] on div "My balance $ 5,302.65 USDC USD Coin $5,300.51 Solana 0.0099 SOL $2.13 Dakota US…" at bounding box center [509, 285] width 712 height 215
drag, startPoint x: 233, startPoint y: 209, endPoint x: 230, endPoint y: 224, distance: 15.8
click at [232, 214] on div "5,302.65" at bounding box center [230, 220] width 110 height 37
drag, startPoint x: 260, startPoint y: 210, endPoint x: 277, endPoint y: 210, distance: 17.1
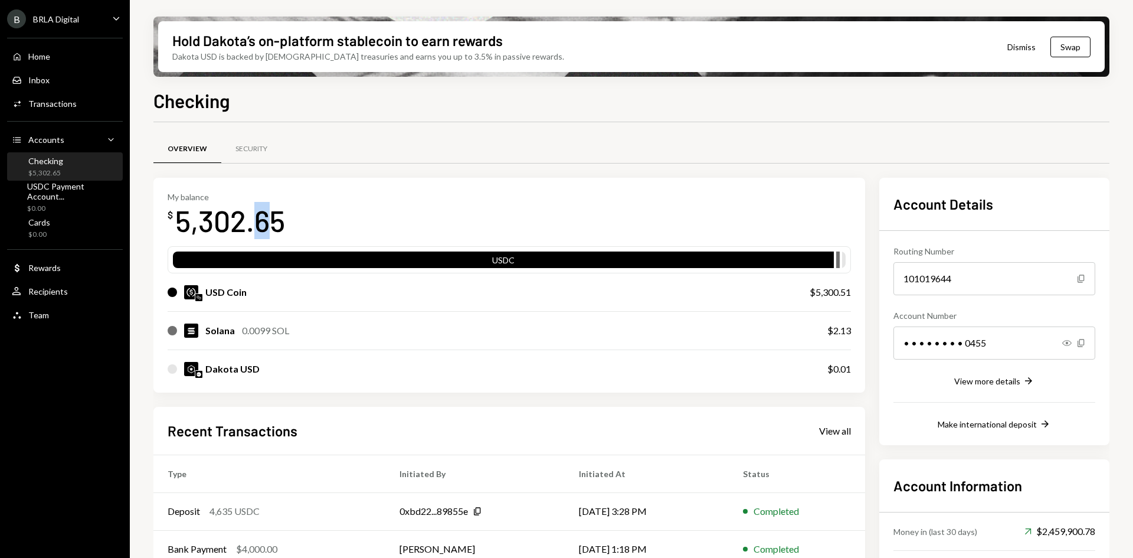
click at [274, 210] on div "5,302.65" at bounding box center [230, 220] width 110 height 37
drag, startPoint x: 282, startPoint y: 209, endPoint x: 413, endPoint y: 158, distance: 140.5
click at [272, 149] on div "Security" at bounding box center [251, 149] width 60 height 28
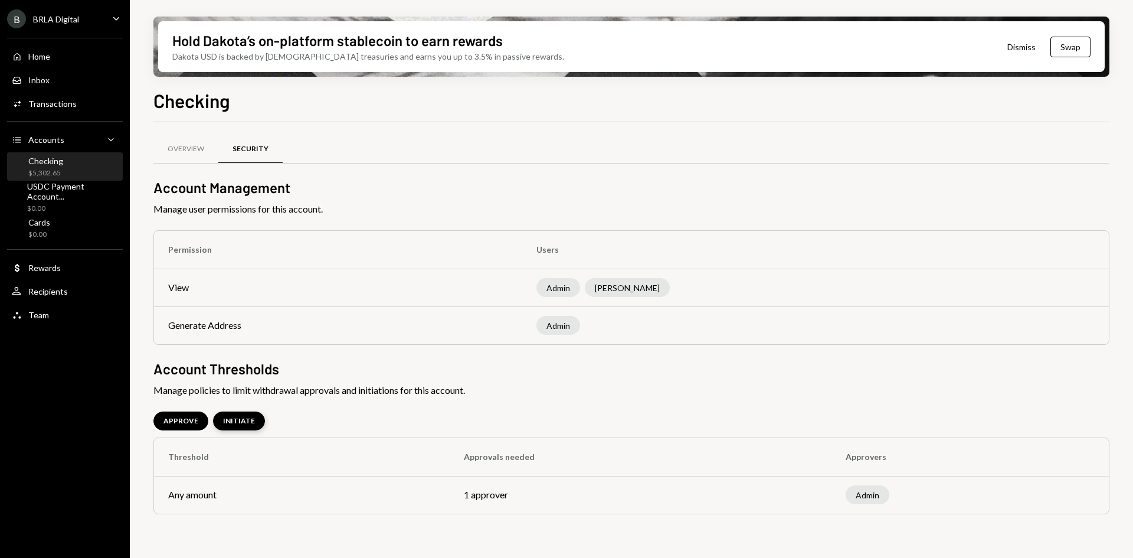
click at [236, 417] on div "INITIATE" at bounding box center [239, 421] width 32 height 10
click at [188, 410] on div "Overview Security Account Management Manage user permissions for this account. …" at bounding box center [631, 415] width 956 height 548
click at [192, 422] on div "APPROVE" at bounding box center [181, 421] width 35 height 10
click at [53, 57] on div "Home Home" at bounding box center [65, 56] width 106 height 11
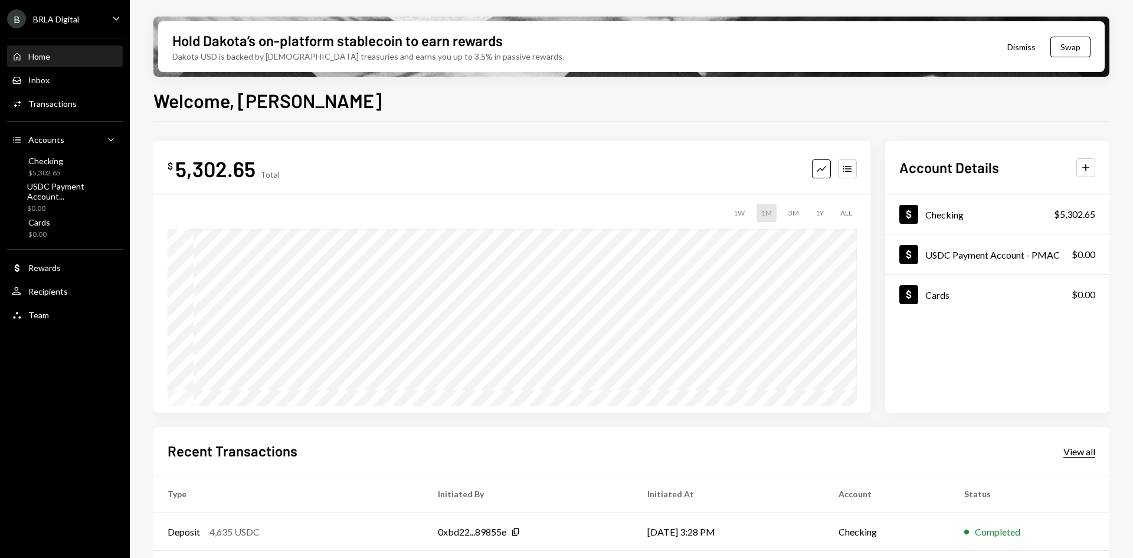
click at [1067, 454] on div "View all" at bounding box center [1080, 452] width 32 height 12
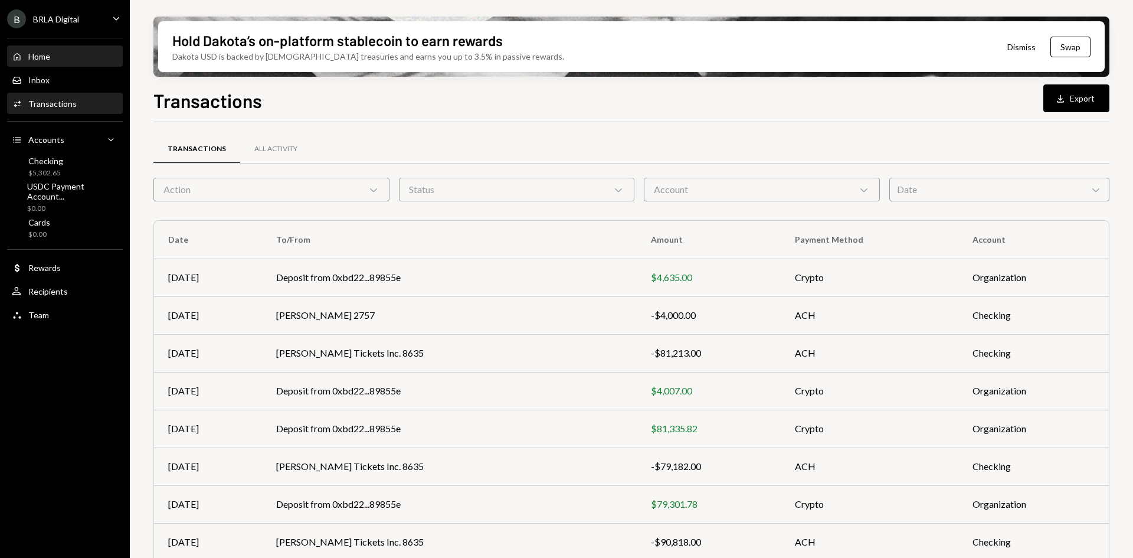
click at [78, 58] on div "Home Home" at bounding box center [65, 56] width 106 height 11
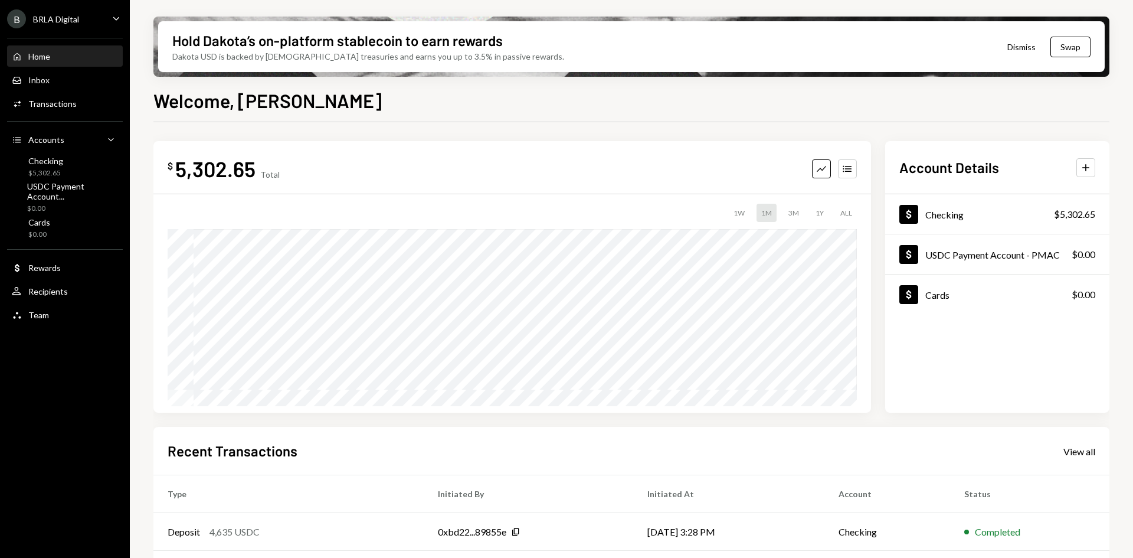
drag, startPoint x: 178, startPoint y: 167, endPoint x: 311, endPoint y: 165, distance: 133.4
click at [271, 178] on div "Total" at bounding box center [269, 174] width 19 height 10
click at [270, 178] on div "Total" at bounding box center [269, 174] width 19 height 10
click at [295, 155] on div "$ 5,302.65 Total Graph Accounts" at bounding box center [513, 168] width 690 height 27
click at [295, 156] on div "$ 5,302.65 Total Graph Accounts" at bounding box center [513, 168] width 690 height 27
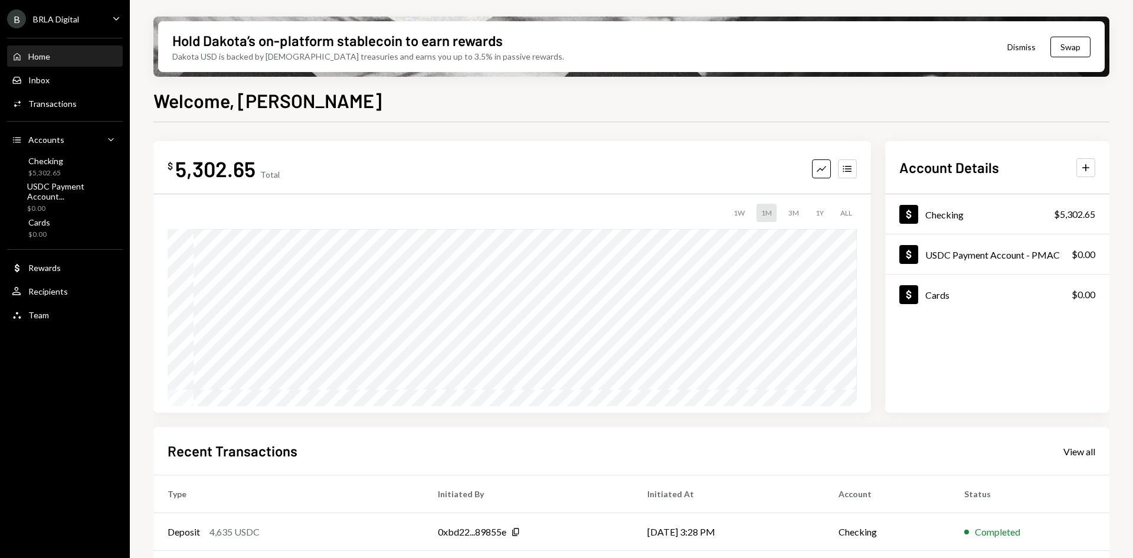
click at [295, 156] on div "$ 5,302.65 Total Graph Accounts" at bounding box center [513, 168] width 690 height 27
click at [293, 159] on div "$ 5,302.65 Total Graph Accounts" at bounding box center [513, 168] width 690 height 27
click at [459, 494] on th "Initiated By" at bounding box center [529, 494] width 210 height 38
drag, startPoint x: 459, startPoint y: 493, endPoint x: 470, endPoint y: 494, distance: 11.8
click at [470, 494] on th "Initiated By" at bounding box center [529, 494] width 210 height 38
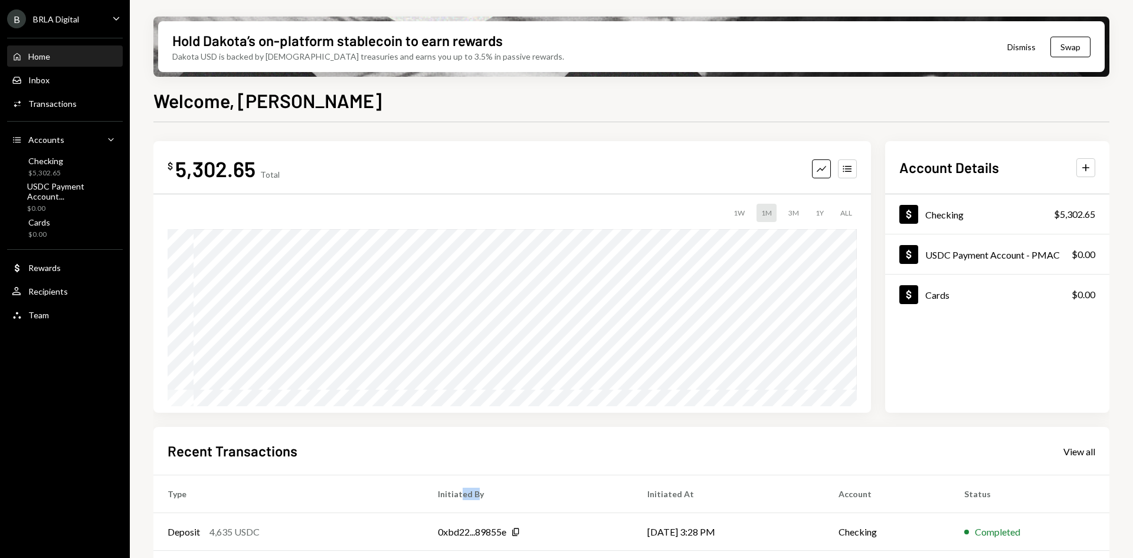
click at [470, 494] on th "Initiated By" at bounding box center [529, 494] width 210 height 38
click at [465, 496] on th "Initiated By" at bounding box center [529, 494] width 210 height 38
click at [463, 496] on th "Initiated By" at bounding box center [529, 494] width 210 height 38
click at [48, 109] on div "Activities Transactions" at bounding box center [65, 104] width 106 height 20
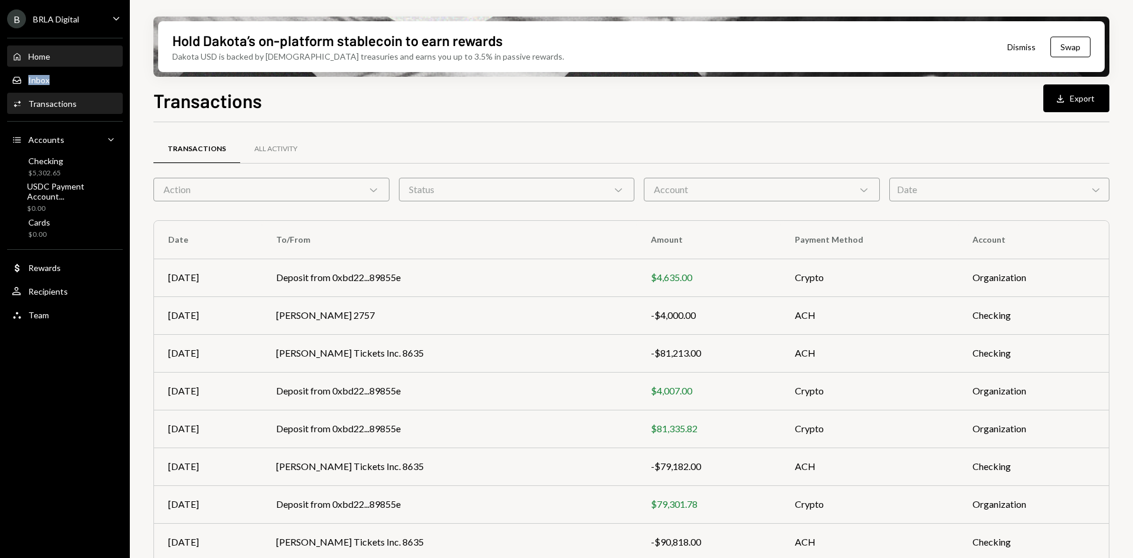
click at [48, 66] on div "Home Home Inbox Inbox Activities Transactions Accounts Accounts Caret Down Chec…" at bounding box center [65, 179] width 130 height 297
click at [51, 63] on div "Home Home" at bounding box center [65, 57] width 106 height 20
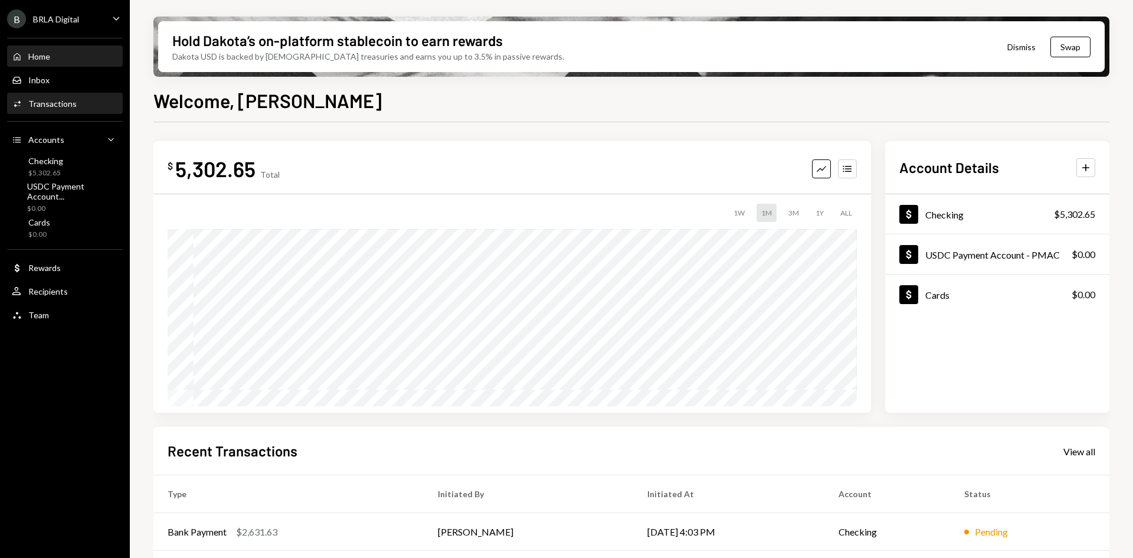
click at [62, 106] on div "Transactions" at bounding box center [52, 104] width 48 height 10
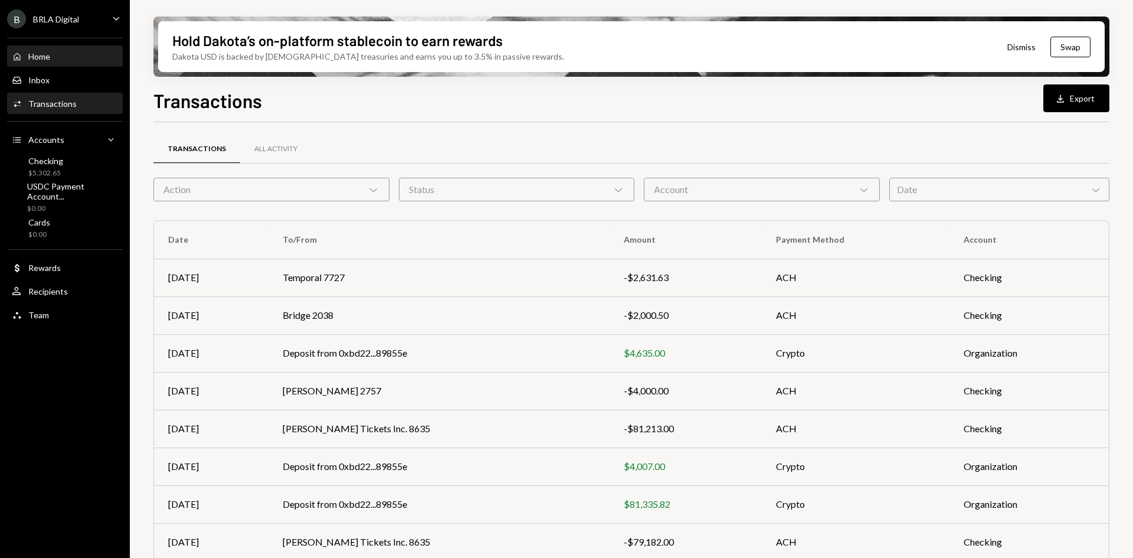
click at [25, 55] on div "Home Home" at bounding box center [31, 56] width 38 height 11
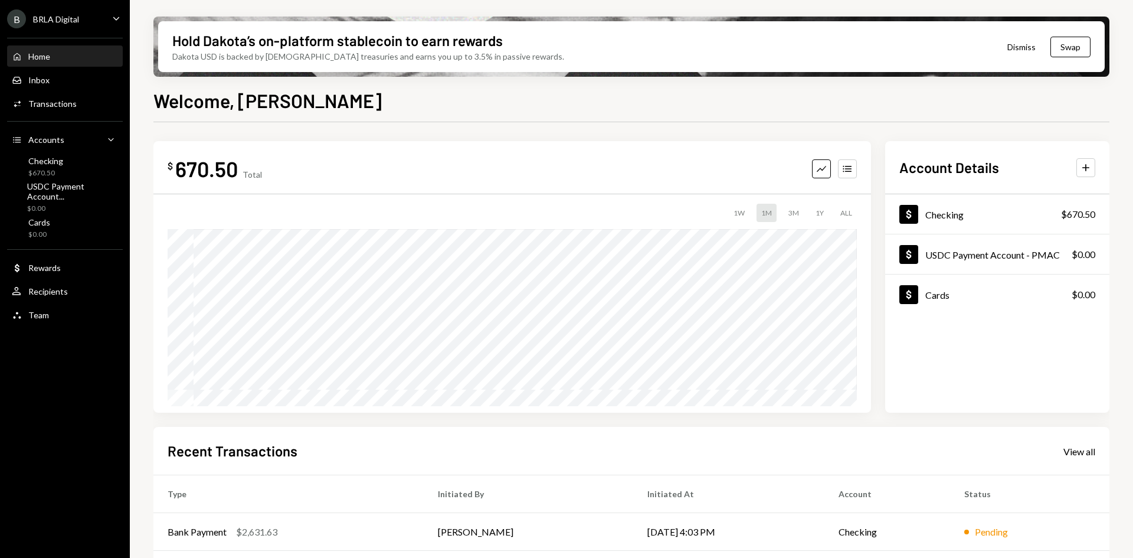
click at [888, 99] on div "Welcome, [PERSON_NAME]" at bounding box center [631, 99] width 956 height 26
